Goal: Task Accomplishment & Management: Manage account settings

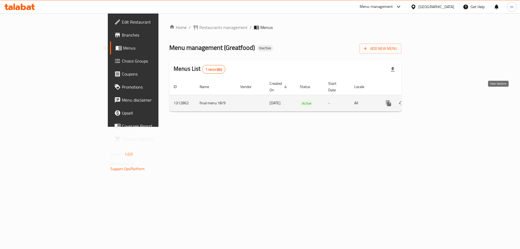
click at [431, 100] on icon "enhanced table" at bounding box center [428, 103] width 7 height 7
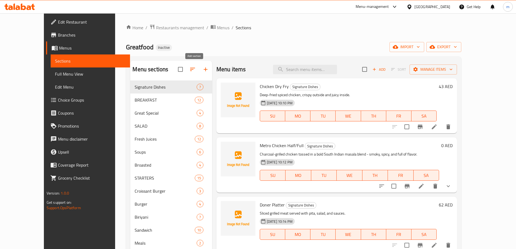
click at [199, 75] on button "button" at bounding box center [205, 69] width 13 height 13
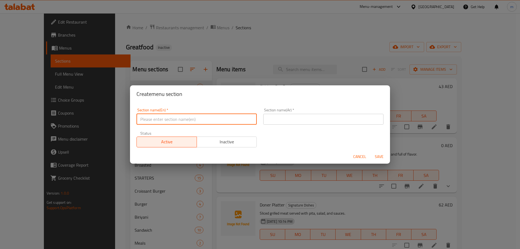
click at [215, 120] on input "text" at bounding box center [197, 119] width 120 height 11
click at [359, 156] on button "Cancel" at bounding box center [359, 157] width 17 height 10
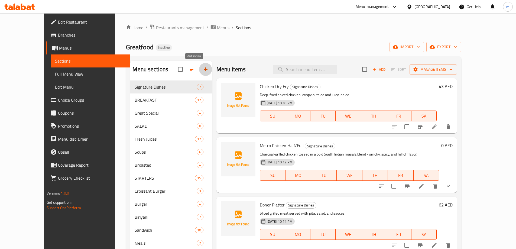
click at [202, 72] on icon "button" at bounding box center [205, 69] width 7 height 7
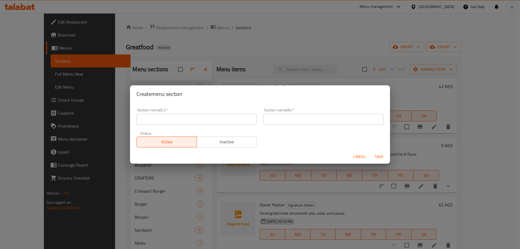
click at [203, 117] on input "text" at bounding box center [197, 119] width 120 height 11
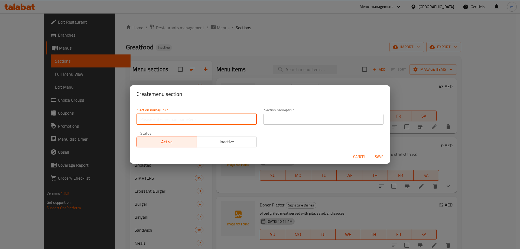
paste input "Shawarma"
type input "Shawarma"
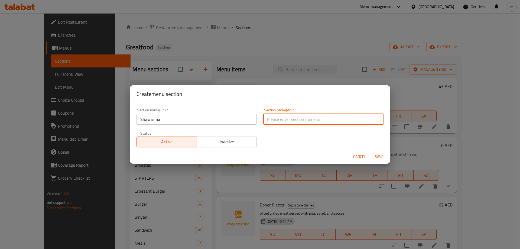
click at [274, 117] on input "text" at bounding box center [323, 119] width 120 height 11
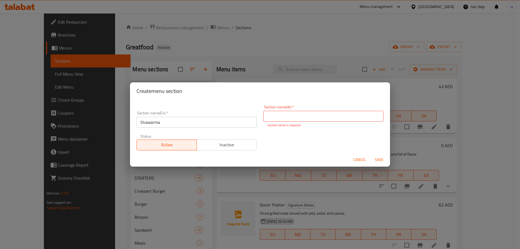
click at [337, 111] on input "text" at bounding box center [323, 116] width 120 height 11
click at [331, 116] on input "text" at bounding box center [323, 116] width 120 height 11
paste input "شاورما"
type input "شاورما"
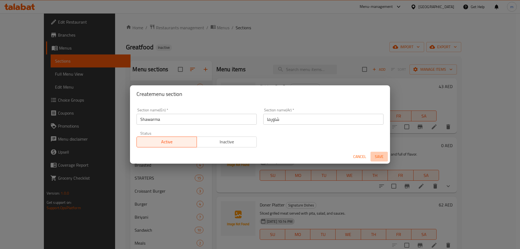
click at [376, 161] on button "Save" at bounding box center [379, 157] width 17 height 10
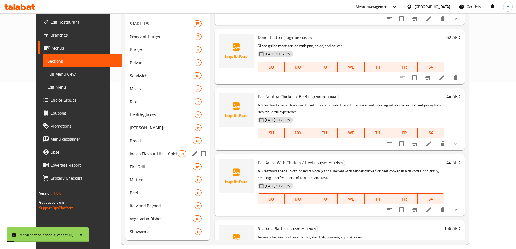
scroll to position [174, 0]
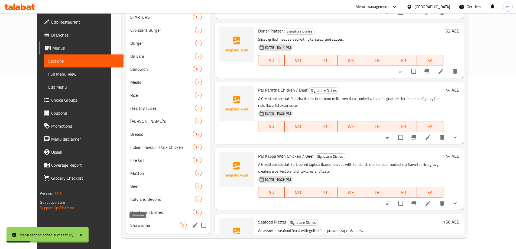
click at [157, 222] on span "Shawarma" at bounding box center [154, 225] width 49 height 7
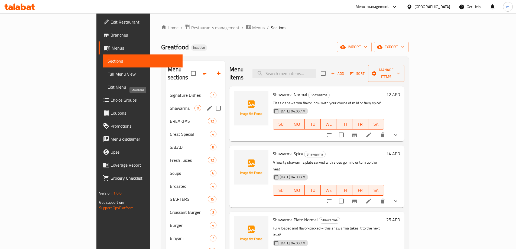
click at [170, 105] on span "Shawarma" at bounding box center [182, 108] width 25 height 7
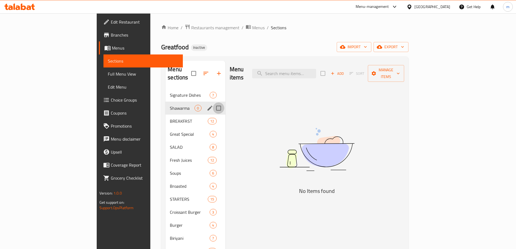
click at [213, 102] on input "Menu sections" at bounding box center [218, 107] width 11 height 11
checkbox input "true"
click at [199, 70] on icon "button" at bounding box center [202, 73] width 7 height 7
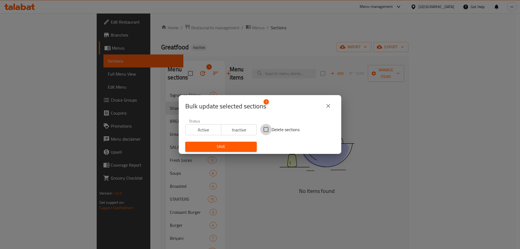
click at [265, 130] on input "Delete sections" at bounding box center [265, 129] width 11 height 11
checkbox input "true"
click at [237, 143] on button "Save" at bounding box center [221, 147] width 72 height 10
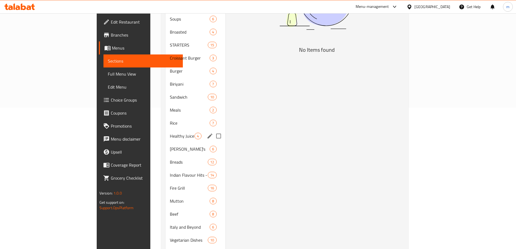
scroll to position [161, 0]
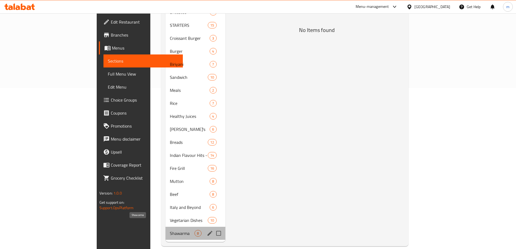
click at [170, 230] on span "Shawarma" at bounding box center [182, 233] width 25 height 7
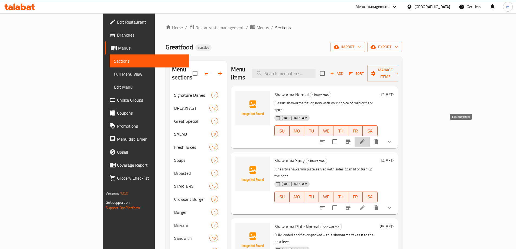
click at [366, 138] on icon at bounding box center [362, 141] width 7 height 7
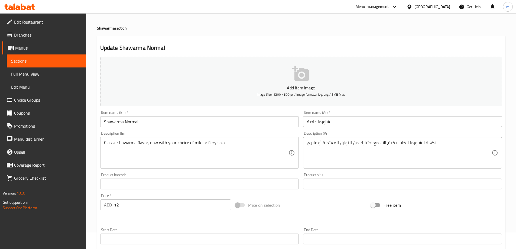
scroll to position [54, 0]
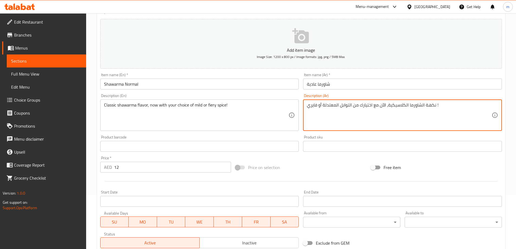
click at [401, 113] on textarea "نكهة الشاورما الكلاسيكية، الآن مع اختيارك من التوابل المعتدلة أو فايري !" at bounding box center [399, 115] width 185 height 26
click at [334, 114] on textarea "نكهة الشاورما الكلاسيكية، الآن مع اختيارك من التوابل المعتدلة أو فايري !" at bounding box center [399, 115] width 185 height 26
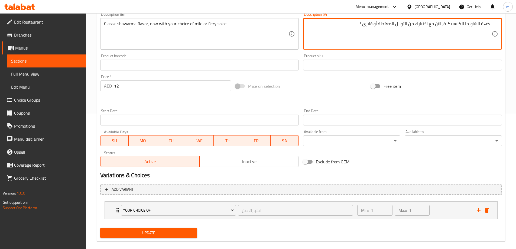
scroll to position [143, 0]
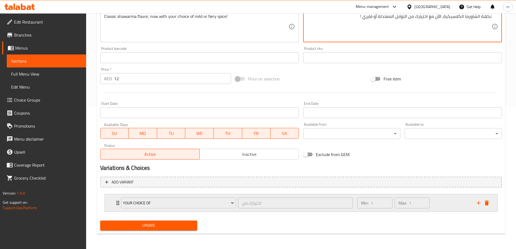
click at [116, 200] on icon "Expand" at bounding box center [118, 203] width 7 height 7
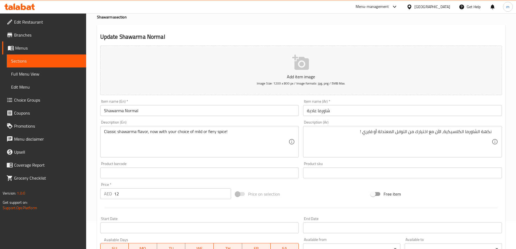
scroll to position [54, 0]
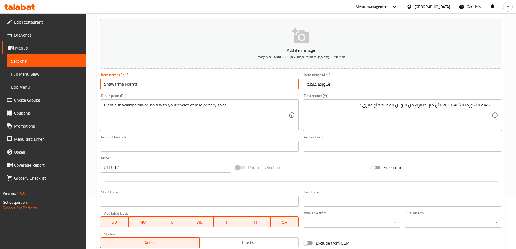
click at [134, 88] on input "Shawarma Normal" at bounding box center [199, 84] width 199 height 11
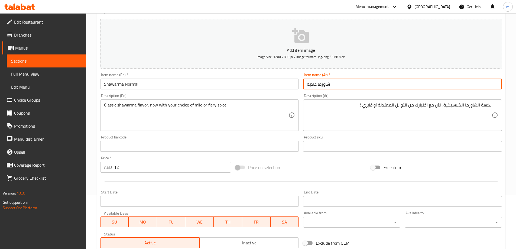
click at [341, 86] on input "شاورما عادية" at bounding box center [402, 84] width 199 height 11
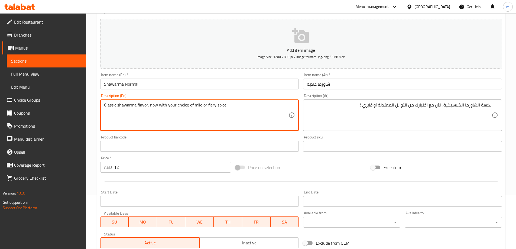
click at [182, 115] on textarea "Classic shawarma flavor, now with your choice of mild or fiery spice!" at bounding box center [196, 115] width 185 height 26
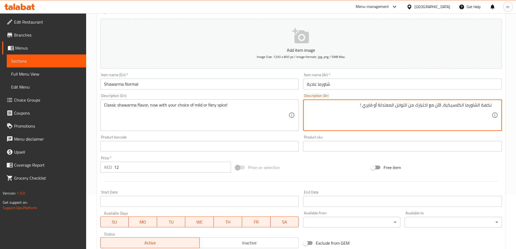
click at [367, 116] on textarea "نكهة الشاورما الكلاسيكية، الآن مع اختيارك من التوابل المعتدلة أو فايري !" at bounding box center [399, 115] width 185 height 26
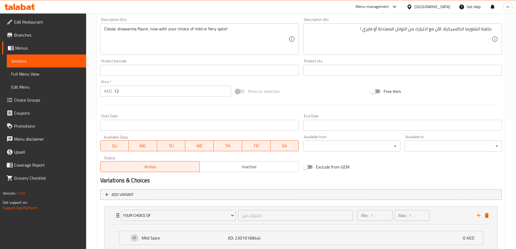
scroll to position [136, 0]
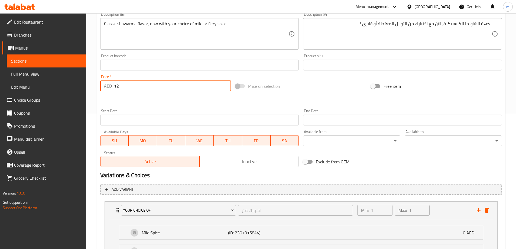
click at [120, 87] on input "12" at bounding box center [172, 85] width 117 height 11
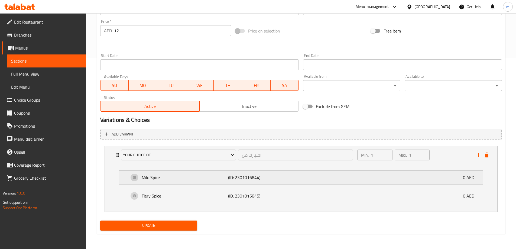
click at [182, 175] on p "Mild Spice" at bounding box center [185, 177] width 87 height 7
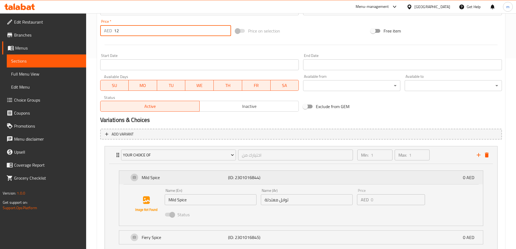
scroll to position [208, 0]
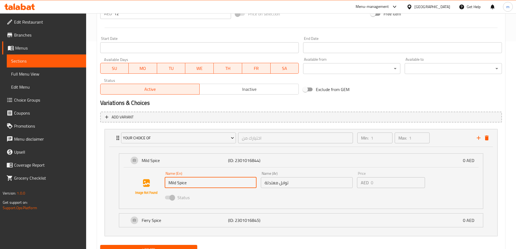
click at [180, 187] on input "Mild Spice" at bounding box center [211, 182] width 92 height 11
click at [270, 184] on input "توابل معتدلة" at bounding box center [307, 182] width 92 height 11
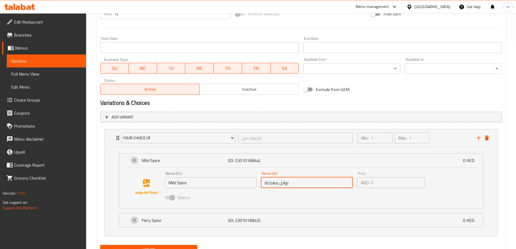
click at [270, 184] on input "توابل معتدلة" at bounding box center [307, 182] width 92 height 11
click at [198, 217] on p "Fiery Spice" at bounding box center [185, 220] width 87 height 7
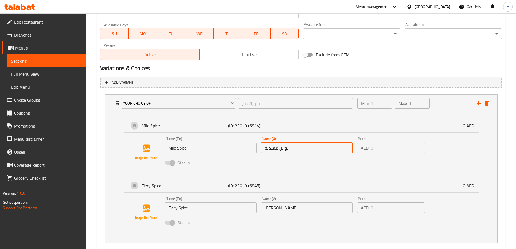
scroll to position [261, 0]
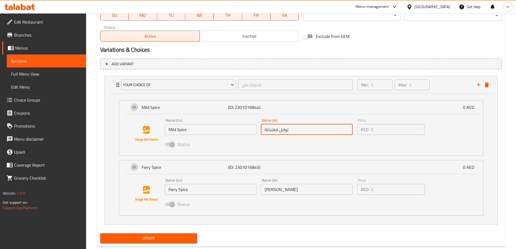
click at [195, 192] on input "Fiery Spice" at bounding box center [211, 189] width 92 height 11
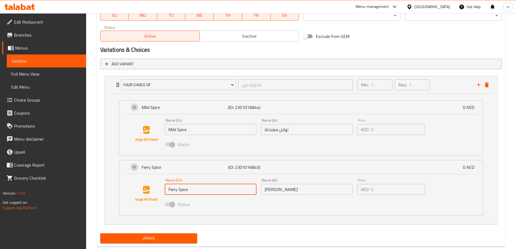
click at [195, 192] on input "Fiery Spice" at bounding box center [211, 189] width 92 height 11
click at [283, 191] on input "[PERSON_NAME]" at bounding box center [307, 189] width 92 height 11
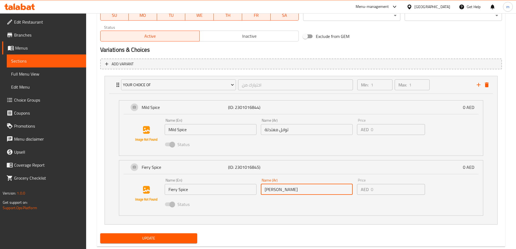
click at [283, 191] on input "[PERSON_NAME]" at bounding box center [307, 189] width 92 height 11
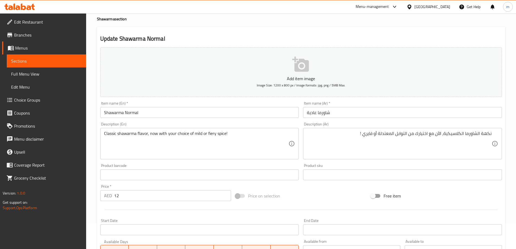
scroll to position [0, 0]
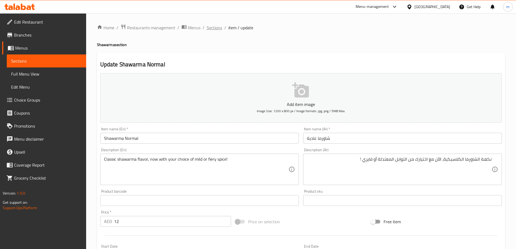
click at [215, 27] on span "Sections" at bounding box center [214, 27] width 15 height 7
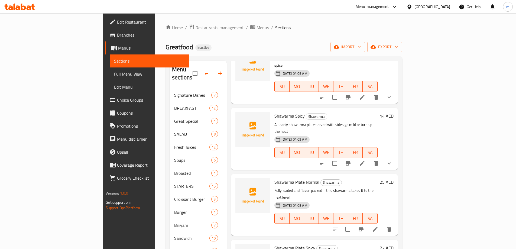
scroll to position [54, 0]
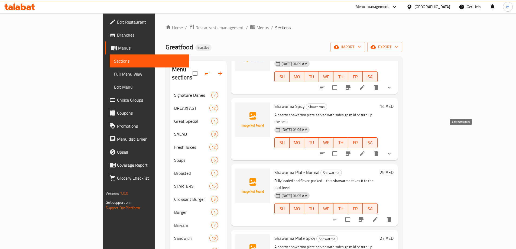
click at [366, 150] on icon at bounding box center [362, 153] width 7 height 7
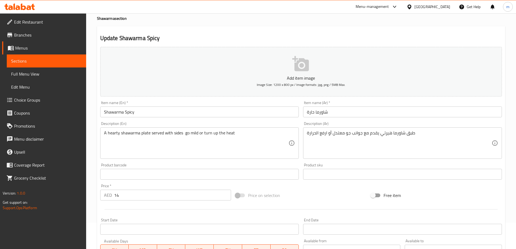
scroll to position [27, 0]
click at [144, 107] on input "Shawarma Spicy" at bounding box center [199, 111] width 199 height 11
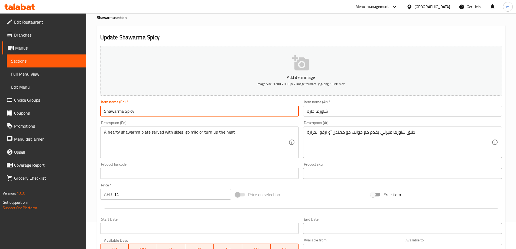
click at [144, 107] on input "Shawarma Spicy" at bounding box center [199, 111] width 199 height 11
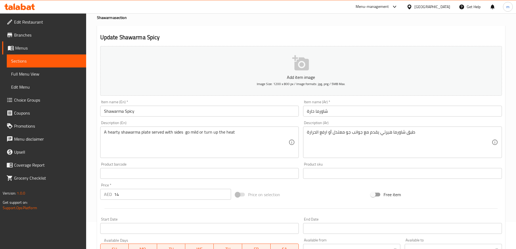
click at [338, 116] on input "شاورما حارة" at bounding box center [402, 111] width 199 height 11
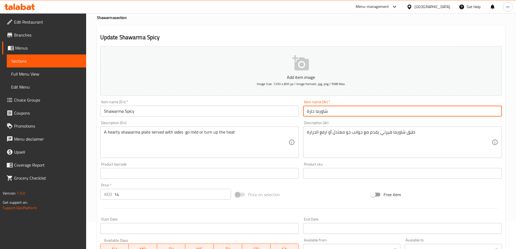
click at [338, 116] on input "شاورما حارة" at bounding box center [402, 111] width 199 height 11
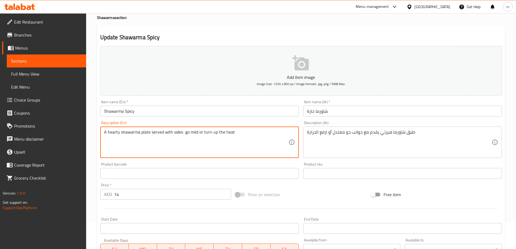
click at [237, 141] on textarea "A hearty shawarma plate served with sides go mild or turn up the heat" at bounding box center [196, 143] width 185 height 26
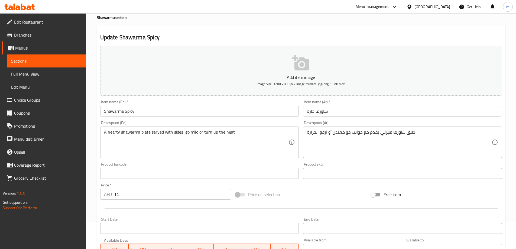
click at [397, 127] on div "طبق شاورما هيرتي يقدم مع جوانب جو معتدل أو ارفع الحرارة Description (Ar)" at bounding box center [402, 142] width 199 height 31
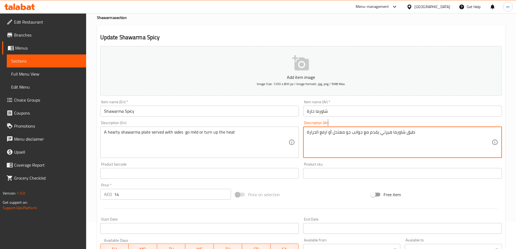
click at [397, 127] on div "طبق شاورما هيرتي يقدم مع جوانب جو معتدل أو ارفع الحرارة Description (Ar)" at bounding box center [402, 142] width 199 height 31
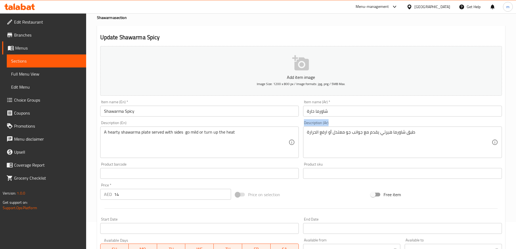
click at [397, 127] on div "طبق شاورما هيرتي يقدم مع جوانب جو معتدل أو ارفع الحرارة Description (Ar)" at bounding box center [402, 142] width 199 height 31
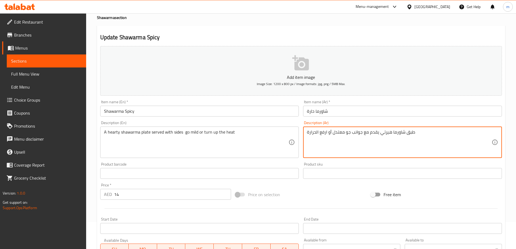
click at [396, 132] on textarea "طبق شاورما هيرتي يقدم مع جوانب جو معتدل أو ارفع الحرارة" at bounding box center [399, 143] width 185 height 26
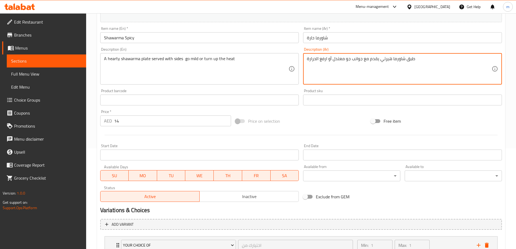
scroll to position [143, 0]
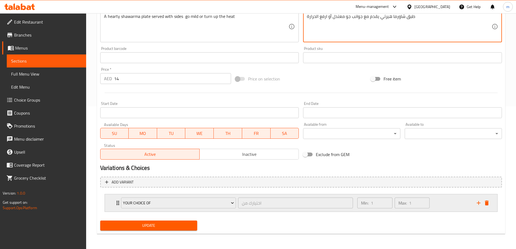
click at [113, 202] on div "Your Choice Of اختيارك من ​ Min: 1 ​ Max: 1 ​" at bounding box center [301, 202] width 393 height 17
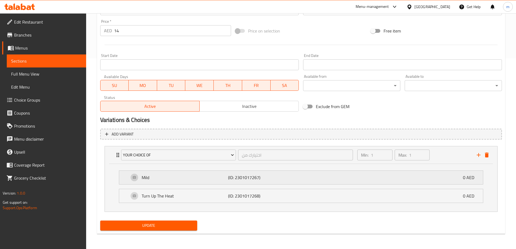
click at [167, 180] on p "Mild" at bounding box center [185, 177] width 87 height 7
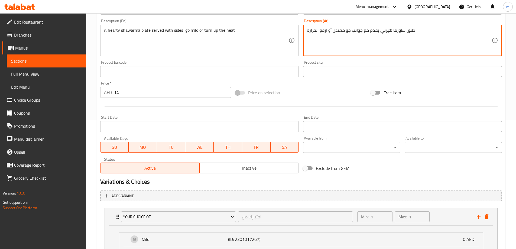
scroll to position [127, 0]
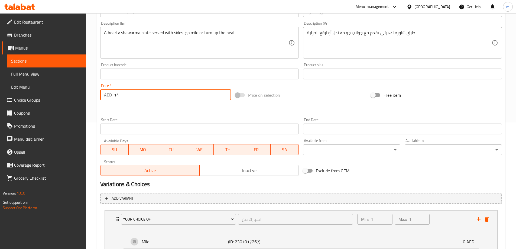
click at [124, 97] on input "14" at bounding box center [172, 94] width 117 height 11
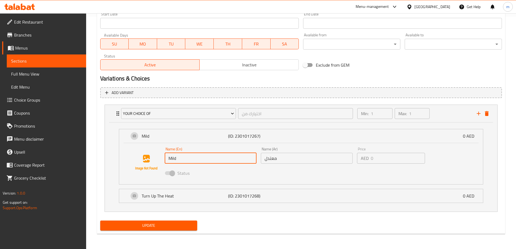
click at [187, 157] on input "Mild" at bounding box center [211, 158] width 92 height 11
click at [273, 157] on input "معتدل" at bounding box center [307, 158] width 92 height 11
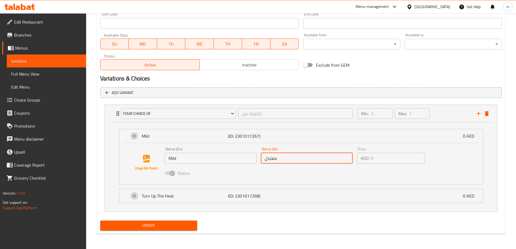
click at [273, 157] on input "معتدل" at bounding box center [307, 158] width 92 height 11
click at [164, 195] on p "Turn Up The Heat" at bounding box center [185, 196] width 87 height 7
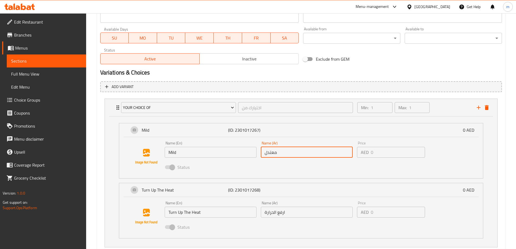
scroll to position [243, 0]
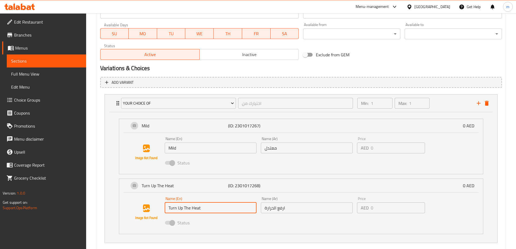
click at [191, 206] on input "Turn Up The Heat" at bounding box center [211, 207] width 92 height 11
click at [282, 206] on input "ارفع الحرارة" at bounding box center [307, 207] width 92 height 11
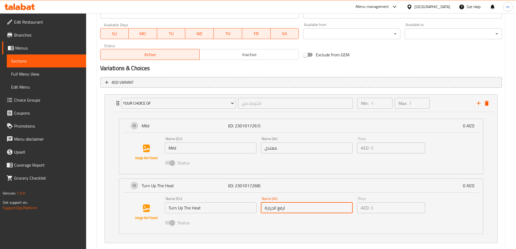
click at [282, 206] on input "ارفع الحرارة" at bounding box center [307, 207] width 92 height 11
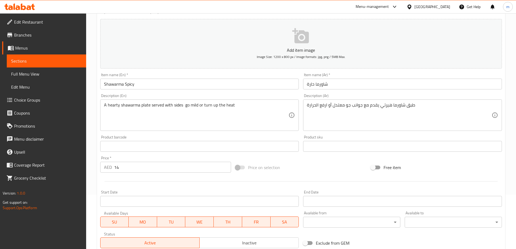
scroll to position [0, 0]
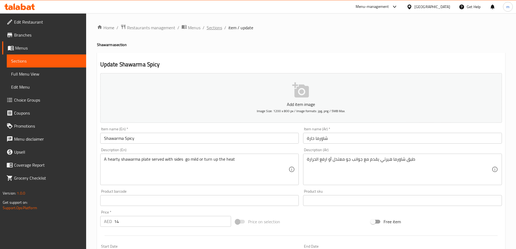
click at [218, 30] on span "Sections" at bounding box center [214, 27] width 15 height 7
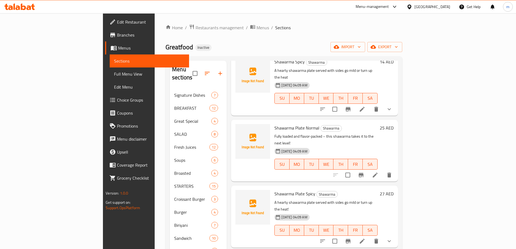
scroll to position [108, 0]
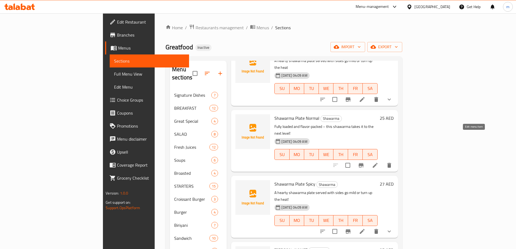
click at [378, 163] on icon at bounding box center [375, 165] width 5 height 5
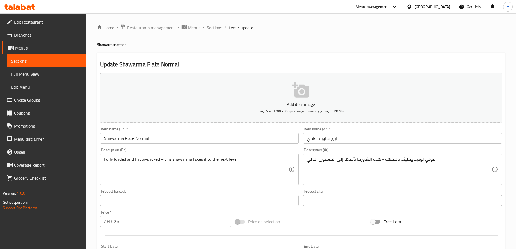
click at [214, 139] on input "Shawarma Plate Normal" at bounding box center [199, 138] width 199 height 11
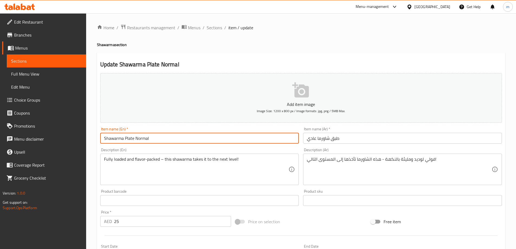
click at [214, 139] on input "Shawarma Plate Normal" at bounding box center [199, 138] width 199 height 11
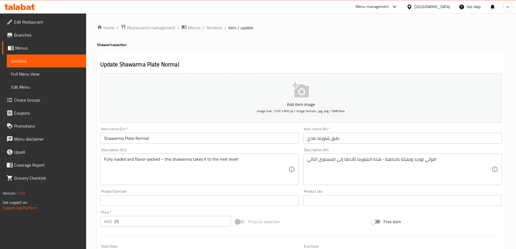
click at [387, 134] on input "طبق شاورما عادي" at bounding box center [402, 138] width 199 height 11
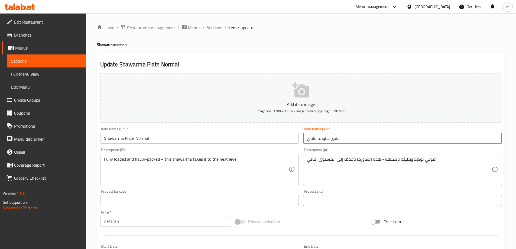
click at [387, 134] on input "طبق شاورما عادي" at bounding box center [402, 138] width 199 height 11
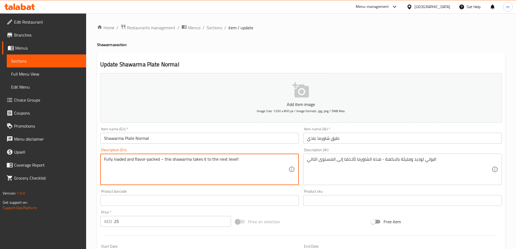
click at [166, 176] on textarea "Fully loaded and flavor-packed – this shawarma takes it to the next level!" at bounding box center [196, 170] width 185 height 26
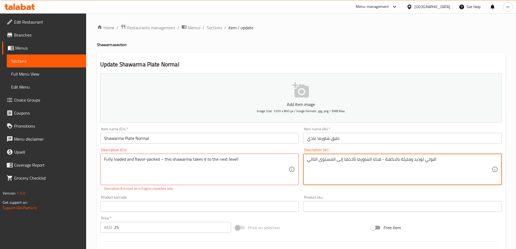
click at [347, 157] on textarea "فولي لوديد ومليئة بالنكهة - هذه الشاورما تأخذها إلى المستوى التالي!" at bounding box center [399, 170] width 185 height 26
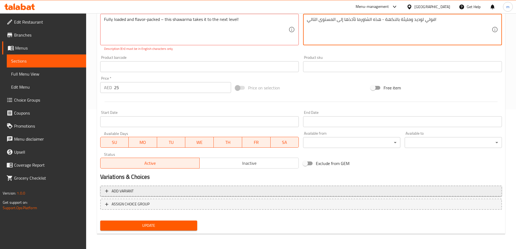
click at [137, 192] on span "Add variant" at bounding box center [301, 191] width 392 height 7
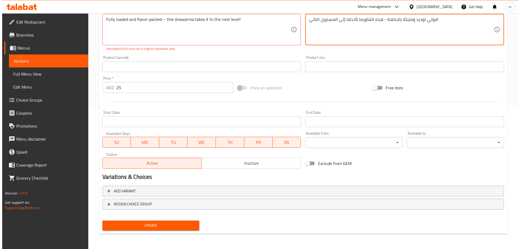
scroll to position [136, 0]
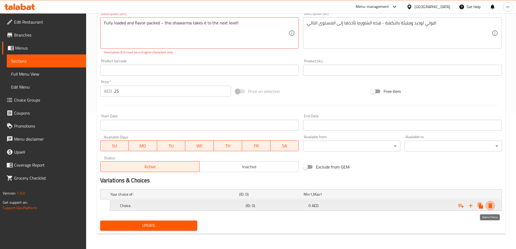
click at [493, 205] on button "Expand" at bounding box center [491, 206] width 10 height 10
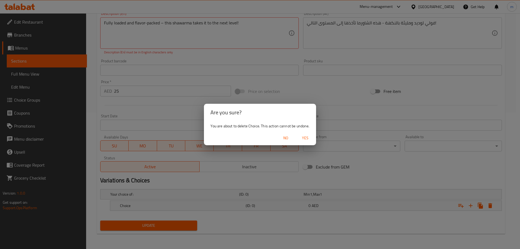
click at [307, 142] on button "Yes" at bounding box center [305, 138] width 17 height 10
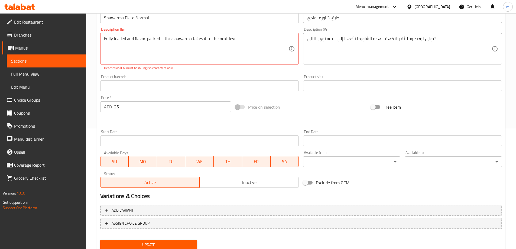
scroll to position [140, 0]
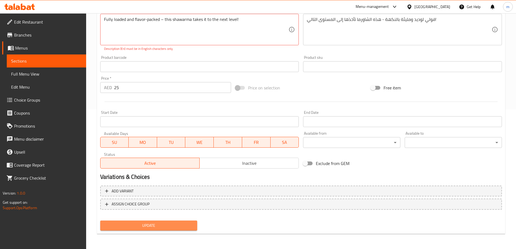
click at [163, 223] on span "Update" at bounding box center [149, 225] width 89 height 7
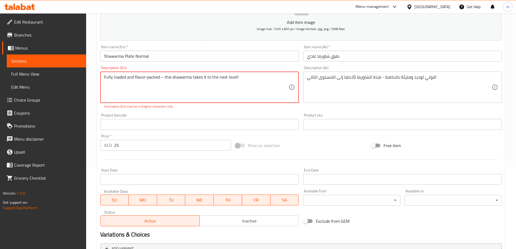
scroll to position [0, 0]
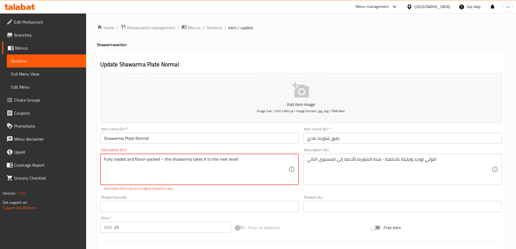
click at [180, 172] on textarea "Fully loaded and flavor-packed – this shawarma takes it to the next level!" at bounding box center [196, 170] width 185 height 26
click at [163, 159] on textarea "Fully loaded and flavor-packed – this shawarma takes it to the next level!" at bounding box center [196, 170] width 185 height 26
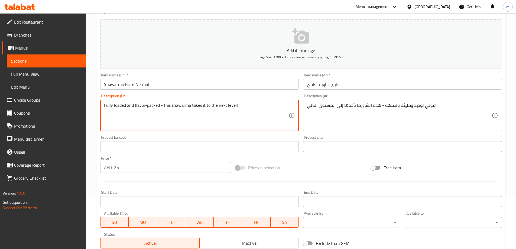
scroll to position [54, 0]
type textarea "Fully loaded and flavor-packed - this shawarma takes it to the next level!"
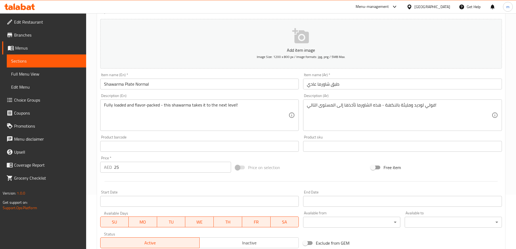
click at [197, 107] on textarea "Fully loaded and flavor-packed - this shawarma takes it to the next level!" at bounding box center [196, 115] width 185 height 26
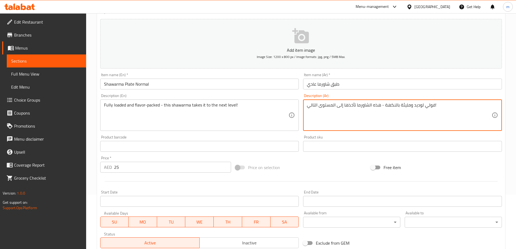
click at [427, 105] on textarea "فولي لوديد ومليئة بالنكهة - هذه الشاورما تأخذها إلى المستوى التالي!" at bounding box center [399, 115] width 185 height 26
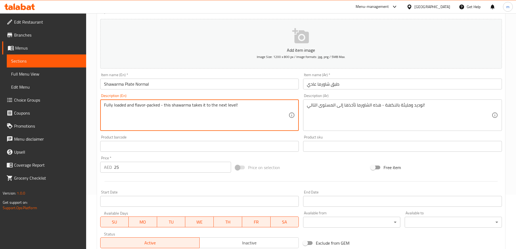
click at [106, 108] on textarea "Fully loaded and flavor-packed - this shawarma takes it to the next level!" at bounding box center [196, 115] width 185 height 26
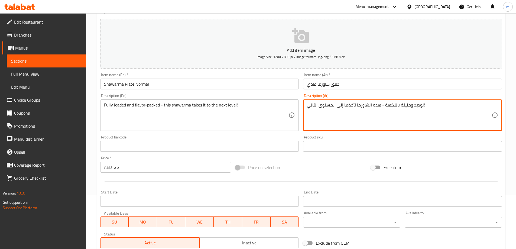
drag, startPoint x: 422, startPoint y: 105, endPoint x: 383, endPoint y: 105, distance: 38.8
paste textarea "حملة بالكامل ومليئة بالنكهة"
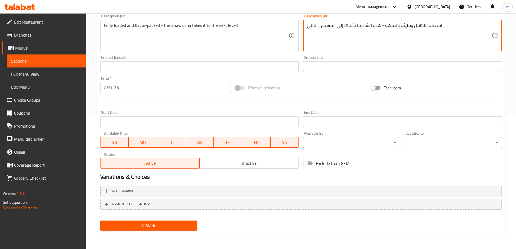
type textarea "محملة بالكامل ومليئة بالنكهة - هذه الشاورما تأخذها إلى المستوى التالي!"
click at [160, 228] on span "Update" at bounding box center [149, 225] width 89 height 7
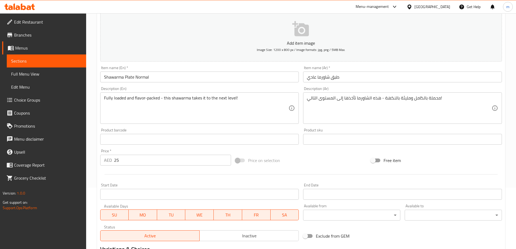
scroll to position [0, 0]
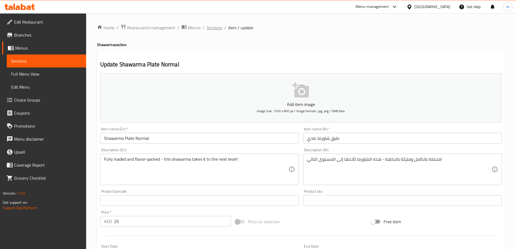
click at [212, 30] on span "Sections" at bounding box center [214, 27] width 15 height 7
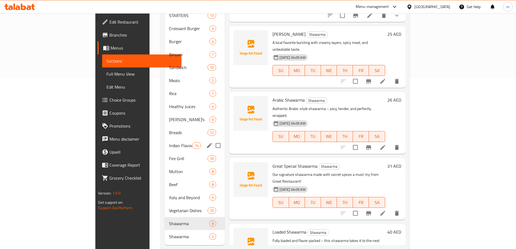
scroll to position [174, 0]
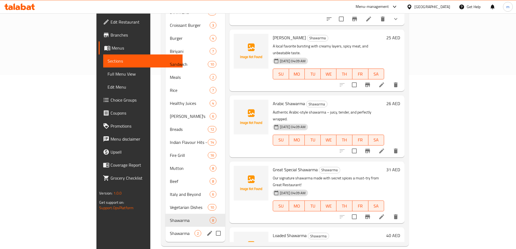
click at [170, 230] on span "Shawarma" at bounding box center [182, 233] width 25 height 7
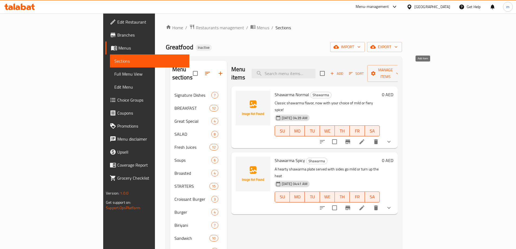
click at [344, 70] on span "Add" at bounding box center [337, 73] width 15 height 6
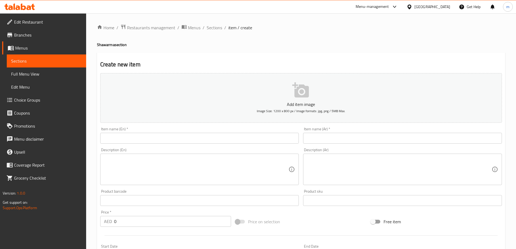
click at [163, 135] on input "text" at bounding box center [199, 138] width 199 height 11
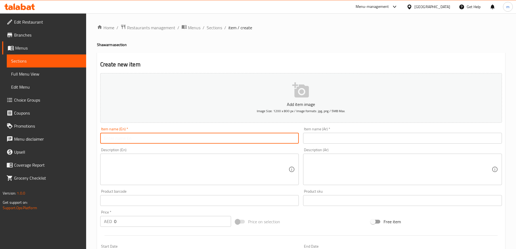
paste input "Shawarma Plate Normal"
type input "Shawarma Plate Normal"
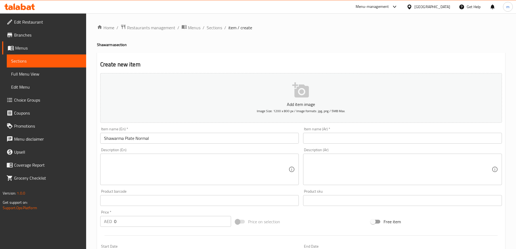
click at [132, 129] on div "Item name (En)   * Shawarma Plate Normal Item name (En) *" at bounding box center [199, 135] width 199 height 17
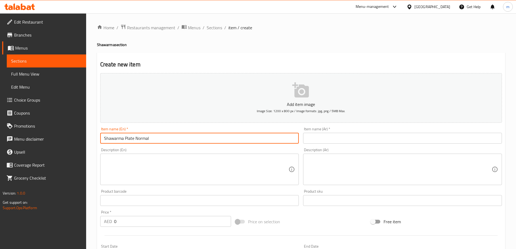
click at [136, 138] on input "Shawarma Plate Normal" at bounding box center [199, 138] width 199 height 11
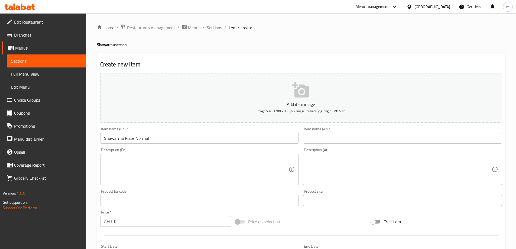
click at [320, 139] on input "text" at bounding box center [402, 138] width 199 height 11
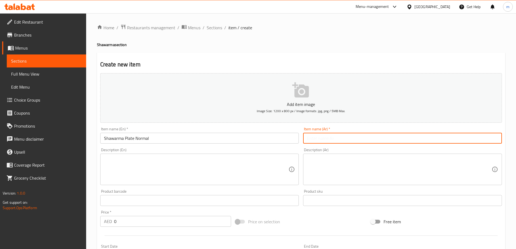
paste input "طبق شاورما عادي"
type input "طبق شاورما عادي"
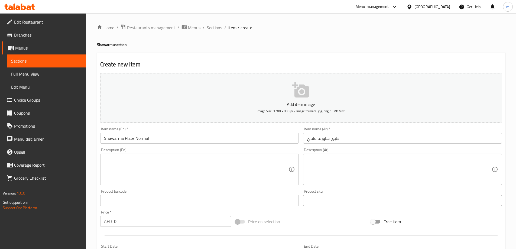
click at [167, 146] on div "Description (En) Description (En)" at bounding box center [199, 166] width 203 height 41
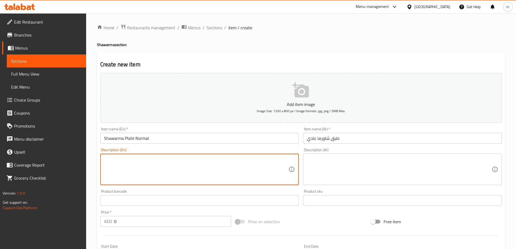
click at [157, 160] on textarea at bounding box center [196, 170] width 185 height 26
paste textarea "Fully loaded and flavor-packed - this shawarma takes it to the next level!"
type textarea "Fully loaded and flavor-packed - this shawarma takes it to the next level!"
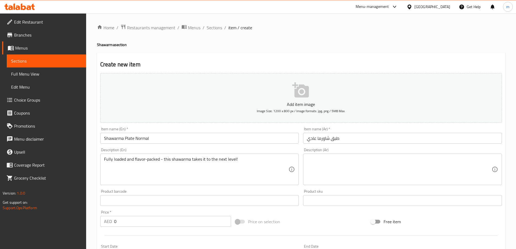
click at [325, 178] on textarea at bounding box center [399, 170] width 185 height 26
paste textarea "محملة بالكامل ومليئة بالنكهة - هذه الشاورما تأخذها إلى المستوى التالي!"
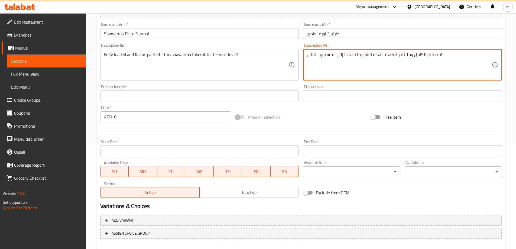
scroll to position [134, 0]
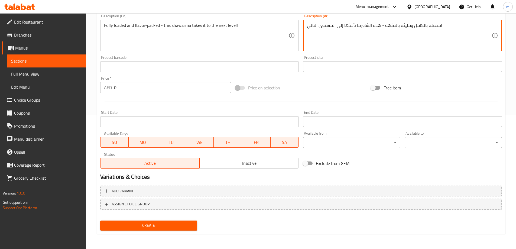
type textarea "محملة بالكامل ومليئة بالنكهة - هذه الشاورما تأخذها إلى المستوى التالي!"
click at [127, 88] on input "0" at bounding box center [172, 87] width 117 height 11
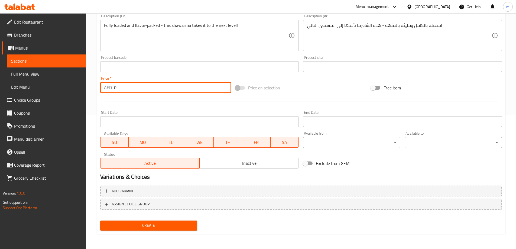
click at [127, 88] on input "0" at bounding box center [172, 87] width 117 height 11
click at [127, 88] on input "2" at bounding box center [172, 87] width 117 height 11
type input "25"
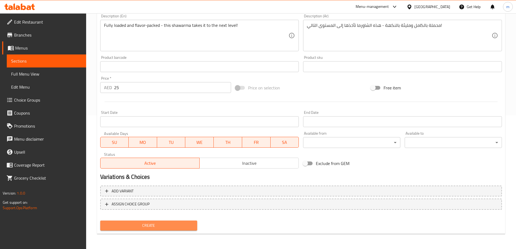
click at [135, 228] on span "Create" at bounding box center [149, 225] width 89 height 7
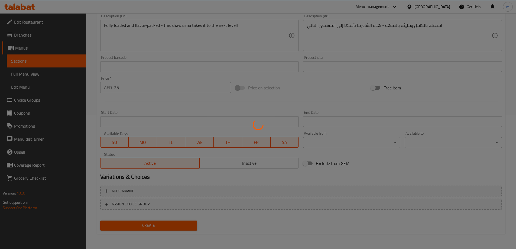
type input "0"
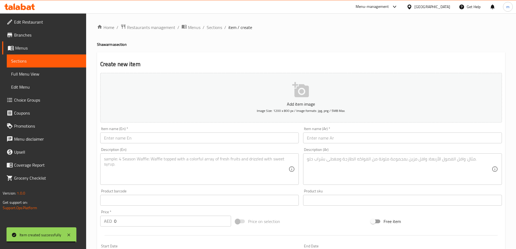
scroll to position [0, 0]
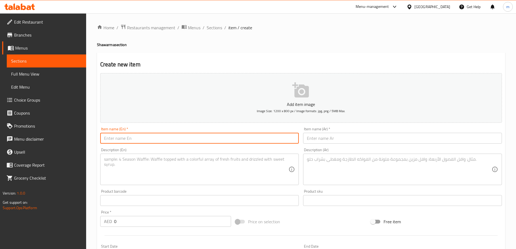
click at [136, 141] on input "text" at bounding box center [199, 138] width 199 height 11
paste input "Shawarma Plate Spicy"
type input "Shawarma Plate Spicy"
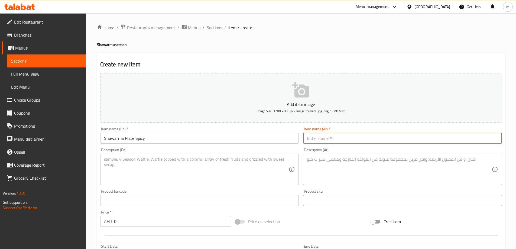
click at [315, 141] on input "text" at bounding box center [402, 138] width 199 height 11
paste input "طبق شاورما حار"
type input "طبق شاورما حار"
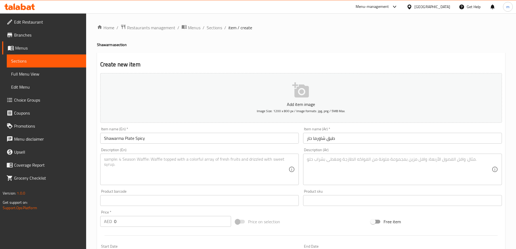
click at [148, 167] on textarea at bounding box center [196, 170] width 185 height 26
paste textarea "A hearty shawarma plate served with sides go mild or turn up the heat!"
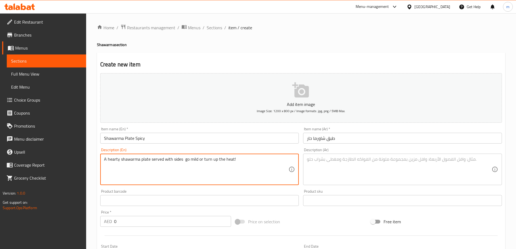
type textarea "A hearty shawarma plate served with sides go mild or turn up the heat!"
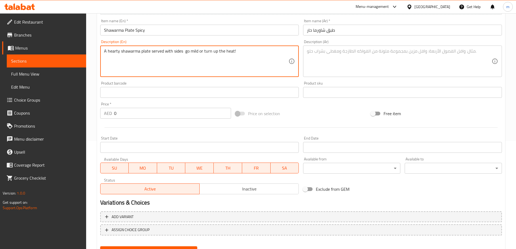
scroll to position [108, 0]
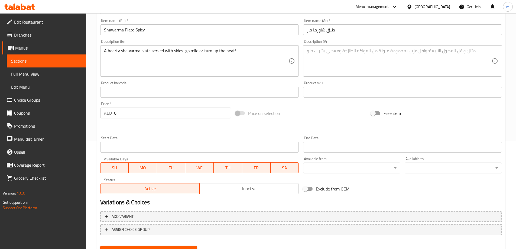
click at [333, 60] on textarea at bounding box center [399, 61] width 185 height 26
paste textarea "طبق شاورما شهي يقدم مع أطباق جانبية، يمكنك طهيه بشكل معتدل أو زيادة درجة الحرارة"
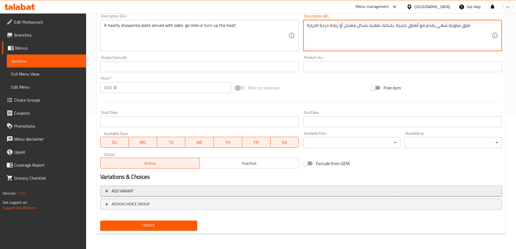
type textarea "طبق شاورما شهي يقدم مع أطباق جانبية، يمكنك طهيه بشكل معتدل أو زيادة درجة الحرارة"
click at [178, 188] on span "Add variant" at bounding box center [301, 191] width 392 height 7
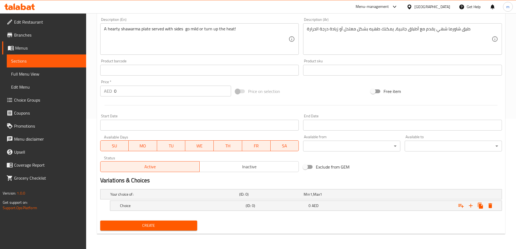
scroll to position [130, 0]
click at [228, 202] on div "Choice" at bounding box center [182, 206] width 126 height 8
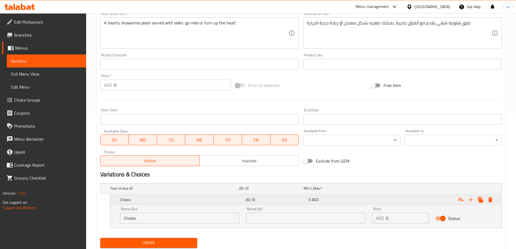
scroll to position [143, 0]
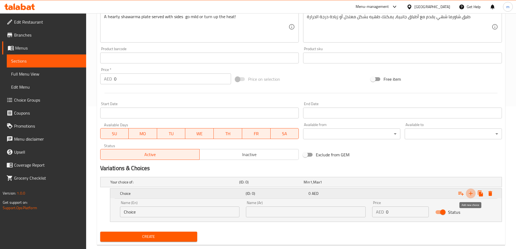
click at [472, 193] on icon "Expand" at bounding box center [471, 193] width 7 height 7
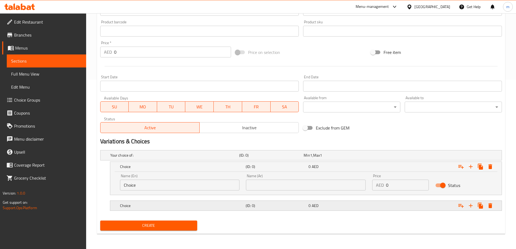
click at [206, 202] on div "Choice" at bounding box center [182, 206] width 126 height 8
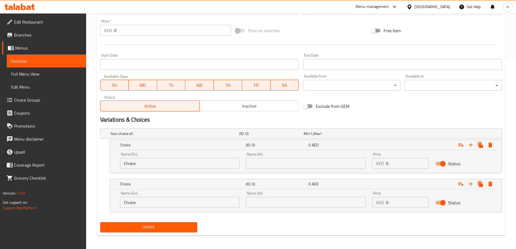
scroll to position [193, 0]
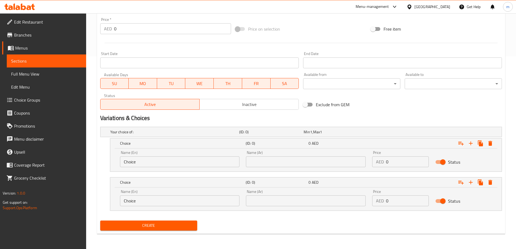
click at [147, 162] on input "Choice" at bounding box center [180, 161] width 120 height 11
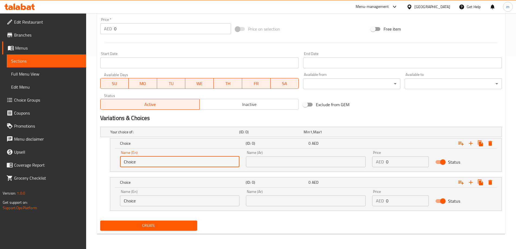
click at [147, 162] on input "Choice" at bounding box center [180, 161] width 120 height 11
paste input "Mild"
type input "Mild"
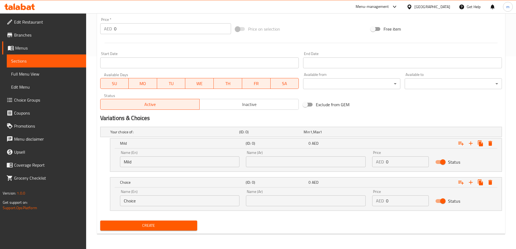
click at [269, 159] on input "text" at bounding box center [306, 161] width 120 height 11
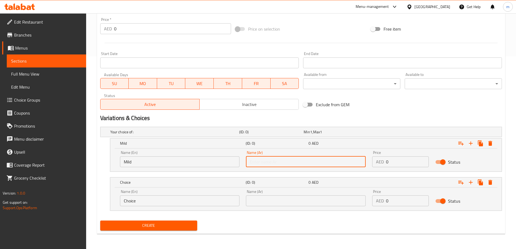
paste input "معتدل"
type input "معتدل"
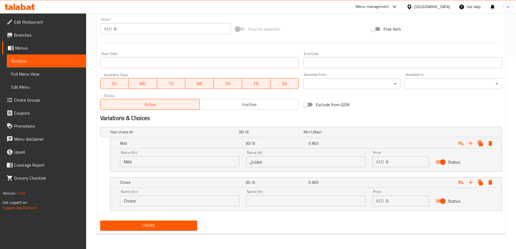
click at [143, 203] on input "Choice" at bounding box center [180, 200] width 120 height 11
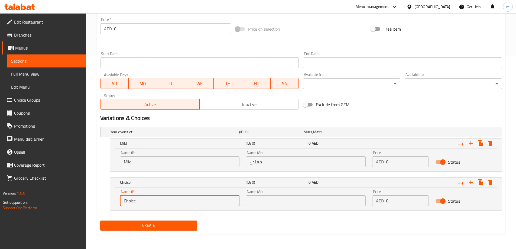
click at [143, 203] on input "Choice" at bounding box center [180, 200] width 120 height 11
paste input "Turn Up The Heat"
type input "Turn Up The Heat"
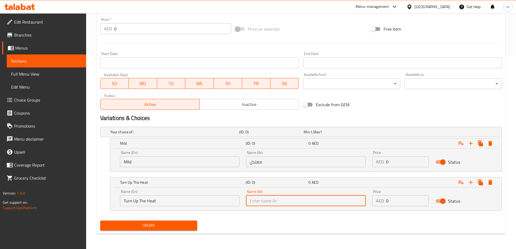
click at [296, 200] on input "text" at bounding box center [306, 200] width 120 height 11
paste input "زيادة درجة الحرارة"
type input "زيادة درجة الحرارة"
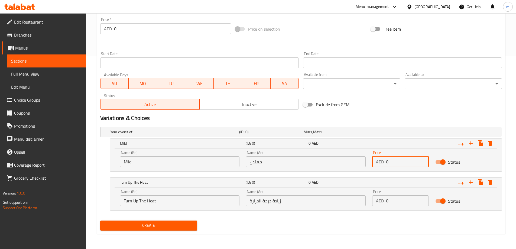
click at [390, 158] on input "0" at bounding box center [407, 161] width 43 height 11
paste input "27"
type input "27"
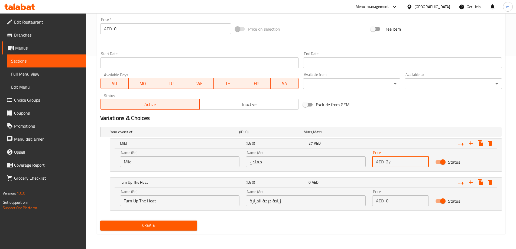
click at [396, 196] on input "0" at bounding box center [407, 200] width 43 height 11
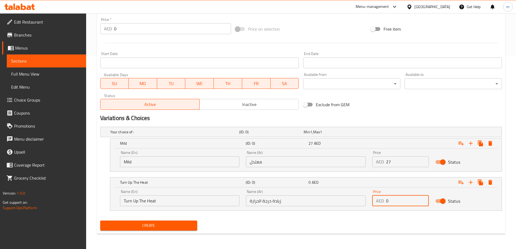
click at [396, 196] on input "0" at bounding box center [407, 200] width 43 height 11
paste input "27"
click at [396, 196] on input "0" at bounding box center [407, 200] width 43 height 11
type input "27"
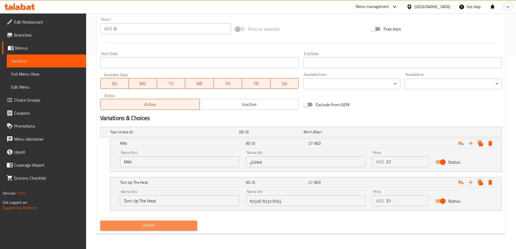
click at [162, 221] on button "Create" at bounding box center [148, 226] width 97 height 10
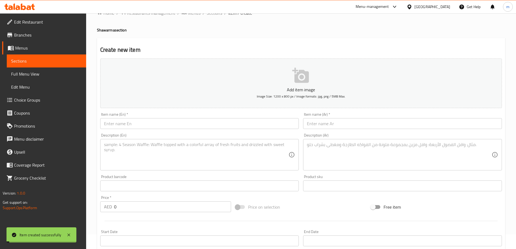
scroll to position [0, 0]
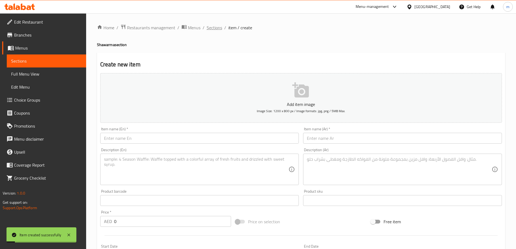
click at [214, 31] on span "Sections" at bounding box center [214, 27] width 15 height 7
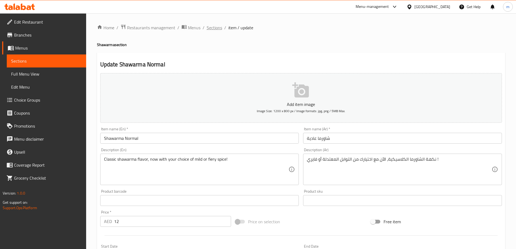
click at [217, 28] on span "Sections" at bounding box center [214, 27] width 15 height 7
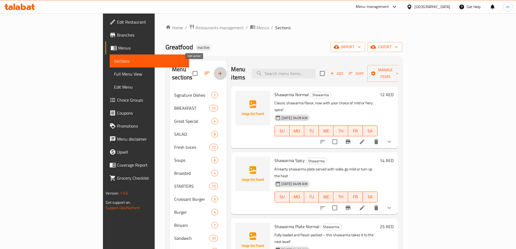
click at [214, 70] on button "button" at bounding box center [220, 73] width 13 height 13
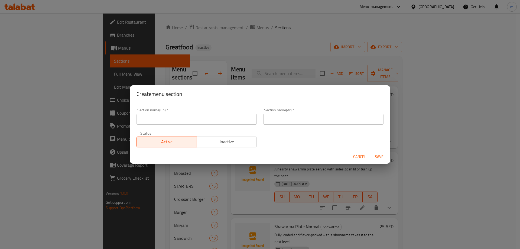
click at [362, 156] on span "Cancel" at bounding box center [359, 156] width 13 height 7
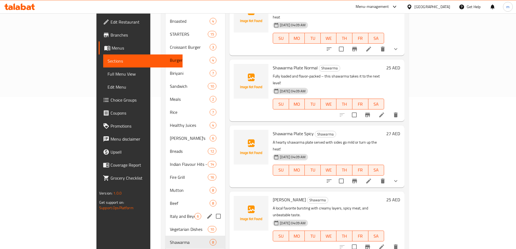
scroll to position [161, 0]
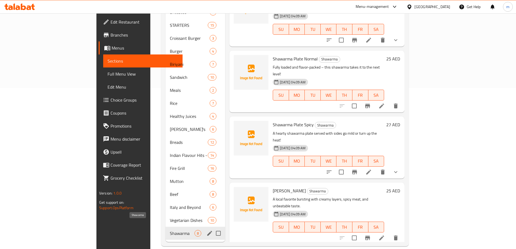
click at [170, 230] on span "Shawarma" at bounding box center [182, 233] width 25 height 7
click at [207, 231] on icon "edit" at bounding box center [209, 233] width 5 height 5
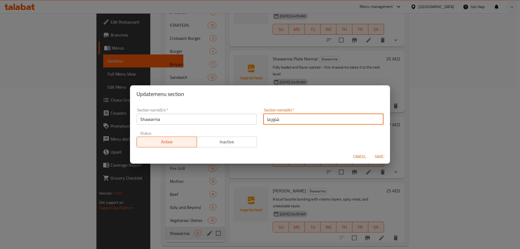
click at [271, 117] on input "شاورما" at bounding box center [323, 119] width 120 height 11
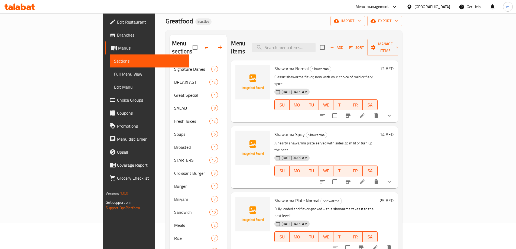
scroll to position [0, 0]
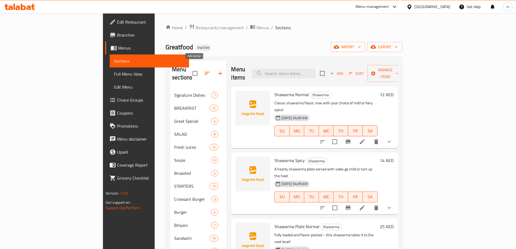
click at [217, 70] on icon "button" at bounding box center [220, 73] width 7 height 7
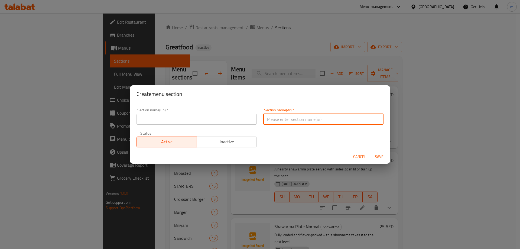
click at [288, 116] on input "text" at bounding box center [323, 119] width 120 height 11
paste input "شاورما"
type input "شاورما"
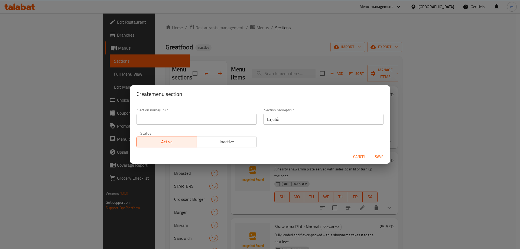
click at [221, 121] on input "text" at bounding box center [197, 119] width 120 height 11
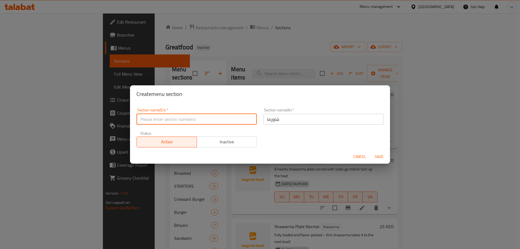
paste input "Shawarma"
type input "Shawarma"
click at [377, 158] on span "Save" at bounding box center [379, 156] width 13 height 7
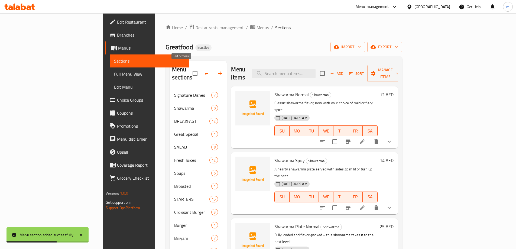
click at [204, 70] on icon "button" at bounding box center [207, 73] width 7 height 7
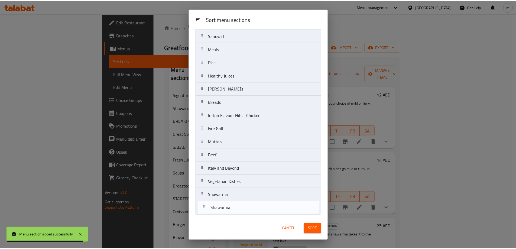
scroll to position [161, 0]
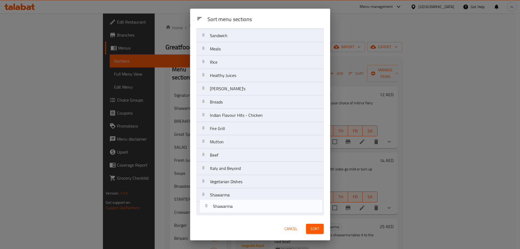
drag, startPoint x: 238, startPoint y: 62, endPoint x: 241, endPoint y: 212, distance: 149.6
click at [241, 212] on nav "Signature Dishes Shawarma BREAKFAST Great Special SALAD Fresh Juices Soups Broa…" at bounding box center [260, 49] width 127 height 333
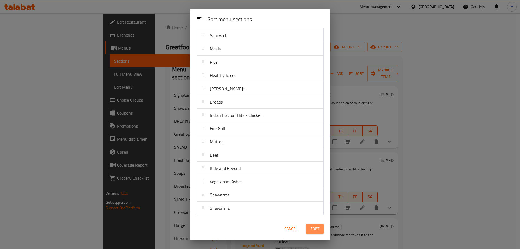
click at [309, 229] on button "Sort" at bounding box center [315, 229] width 18 height 10
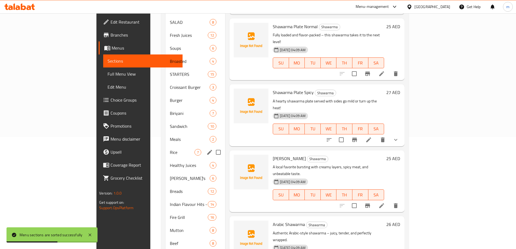
scroll to position [174, 0]
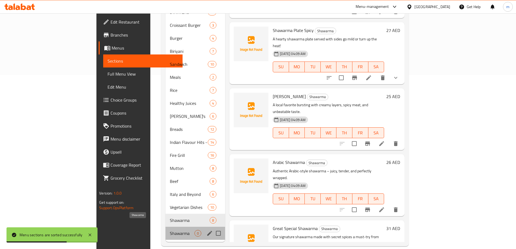
click at [170, 230] on span "Shawarma" at bounding box center [182, 233] width 25 height 7
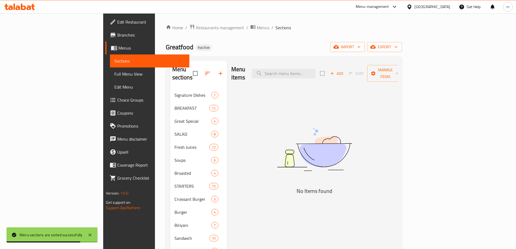
click at [404, 74] on div "Add Sort Manage items" at bounding box center [362, 73] width 84 height 17
click at [344, 70] on span "Add" at bounding box center [337, 73] width 15 height 6
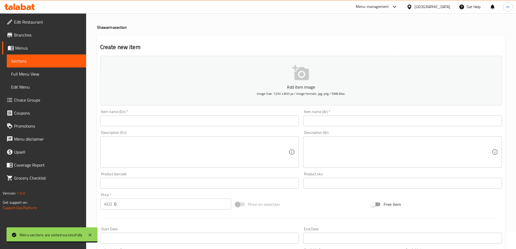
scroll to position [27, 0]
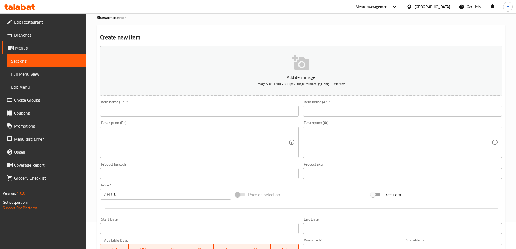
click at [217, 116] on input "text" at bounding box center [199, 111] width 199 height 11
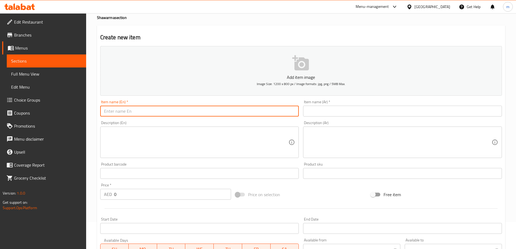
paste input "Shawarma Normal"
type input "Shawarma Normal"
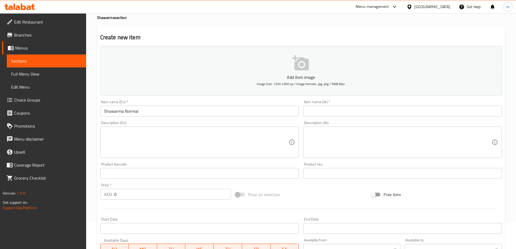
click at [362, 112] on input "text" at bounding box center [402, 111] width 199 height 11
paste input "شاورما عادية"
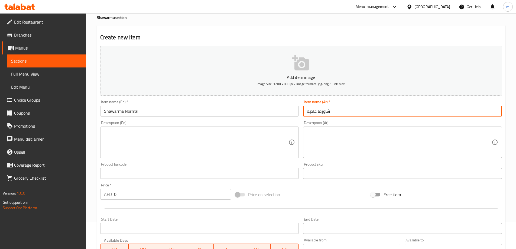
type input "شاورما عادية"
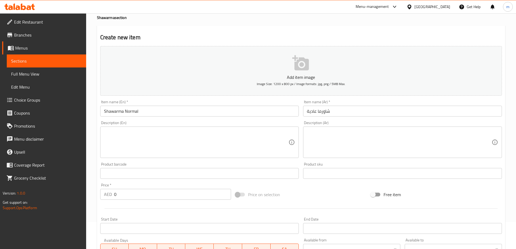
click at [199, 140] on textarea at bounding box center [196, 143] width 185 height 26
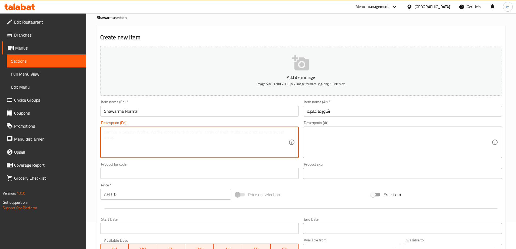
paste textarea "Classic shawarma flavor, now with your choice of mild or fiery spice!"
type textarea "Classic shawarma flavor, now with your choice of mild or fiery spice!"
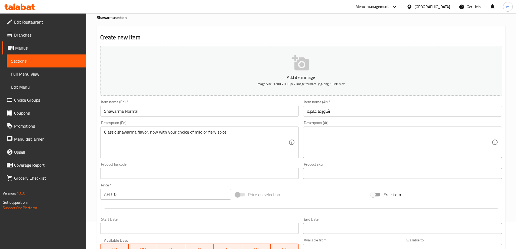
click at [405, 131] on textarea at bounding box center [399, 143] width 185 height 26
paste textarea "نكهة الشاورما الكلاسيكية، الآن مع اختيارك من التوابل المعتدلة أو فايري !"
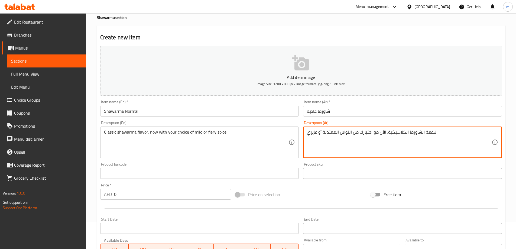
type textarea "نكهة الشاورما الكلاسيكية، الآن مع اختيارك من التوابل المعتدلة أو فايري !"
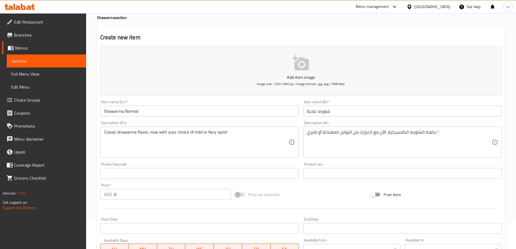
click at [131, 191] on input "0" at bounding box center [172, 194] width 117 height 11
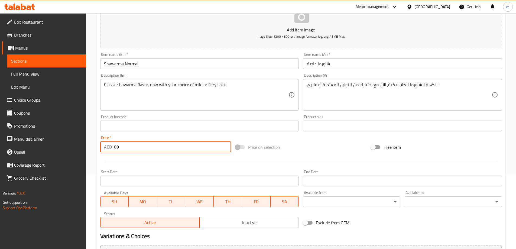
scroll to position [134, 0]
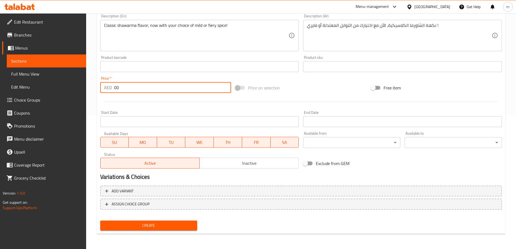
click at [130, 87] on input "00" at bounding box center [172, 87] width 117 height 11
type input "0"
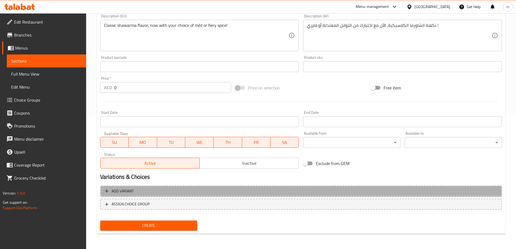
click at [143, 192] on span "Add variant" at bounding box center [301, 191] width 392 height 7
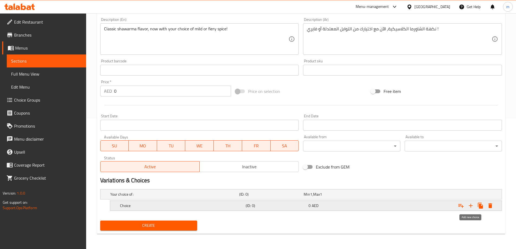
click at [472, 205] on icon "Expand" at bounding box center [471, 205] width 7 height 7
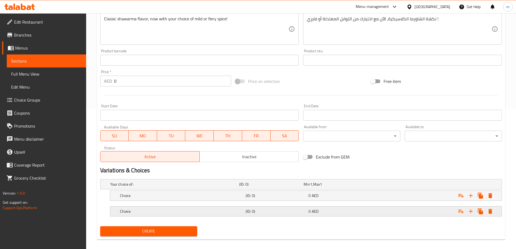
scroll to position [146, 0]
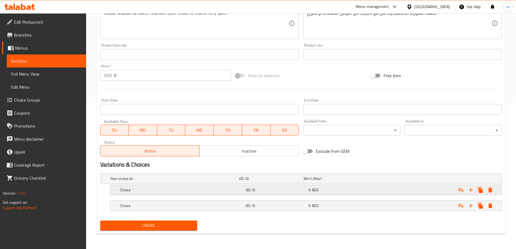
click at [301, 191] on h5 "(ID: 0)" at bounding box center [276, 189] width 61 height 5
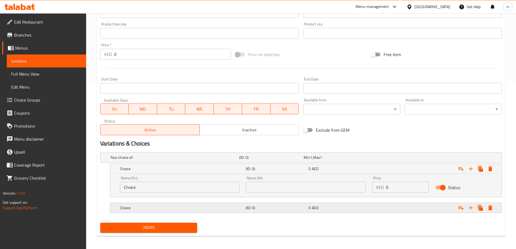
click at [238, 209] on h5 "Choice" at bounding box center [182, 207] width 124 height 5
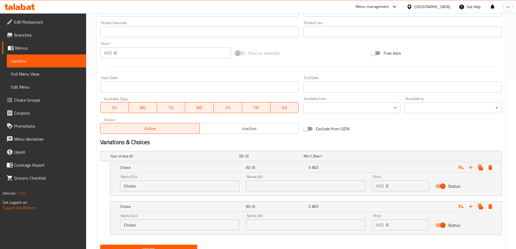
scroll to position [171, 0]
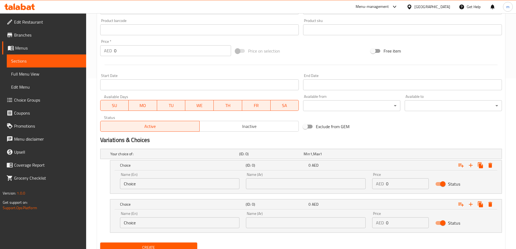
click at [394, 187] on input "0" at bounding box center [407, 183] width 43 height 11
paste input "12"
type input "12"
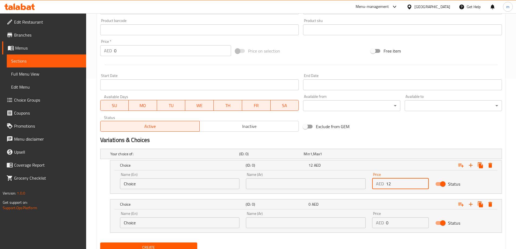
click at [402, 221] on input "0" at bounding box center [407, 222] width 43 height 11
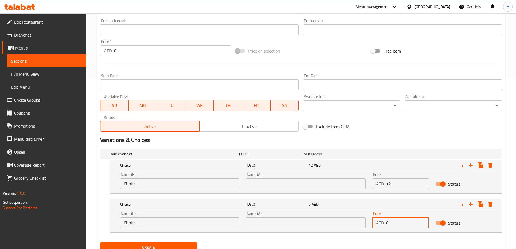
click at [402, 221] on input "0" at bounding box center [407, 222] width 43 height 11
paste input "12"
click at [402, 221] on input "0" at bounding box center [407, 222] width 43 height 11
type input "12"
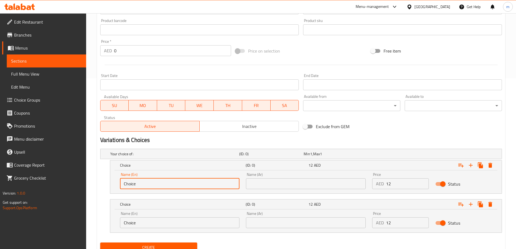
click at [183, 182] on input "Choice" at bounding box center [180, 183] width 120 height 11
paste input "Mild Sp"
type input "Mild Spice"
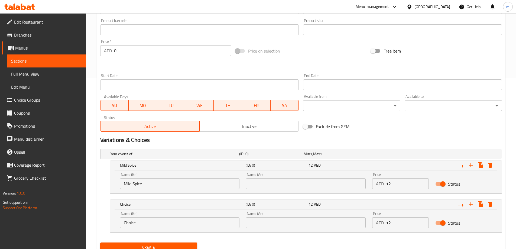
click at [298, 182] on input "text" at bounding box center [306, 183] width 120 height 11
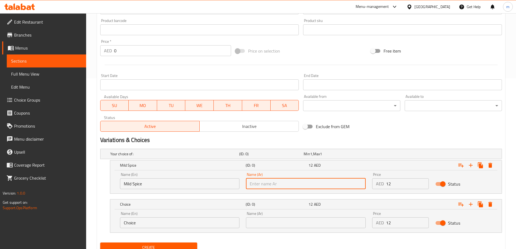
paste input "توابل معتدلة"
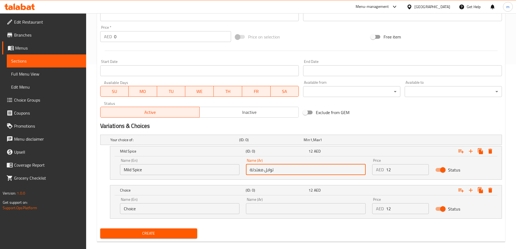
scroll to position [193, 0]
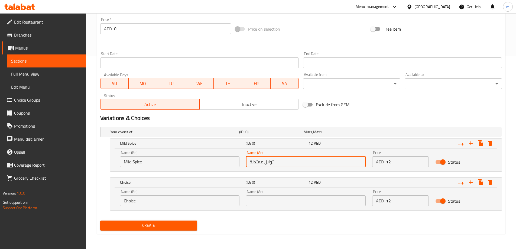
type input "توابل معتدلة"
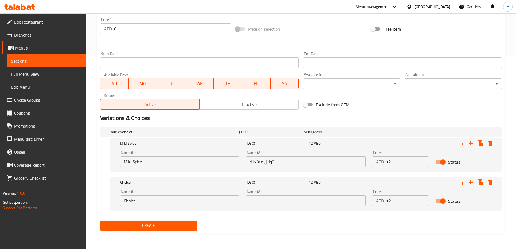
click at [194, 196] on input "Choice" at bounding box center [180, 200] width 120 height 11
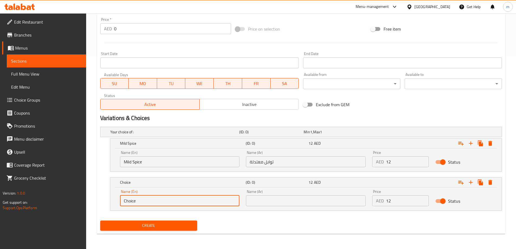
click at [194, 196] on input "Choice" at bounding box center [180, 200] width 120 height 11
paste input "Fiery Sp"
type input "Fiery Spice"
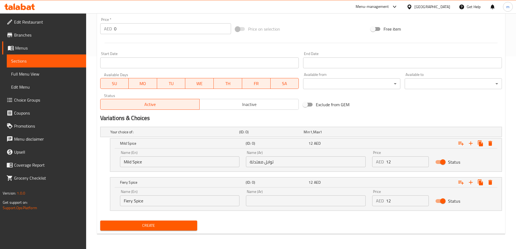
click at [310, 199] on input "text" at bounding box center [306, 200] width 120 height 11
paste input "[PERSON_NAME]"
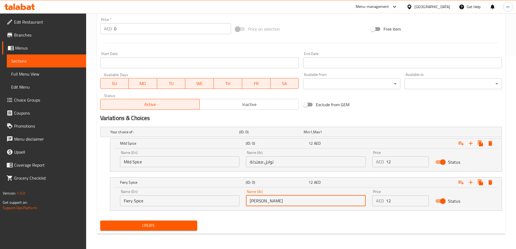
type input "[PERSON_NAME]"
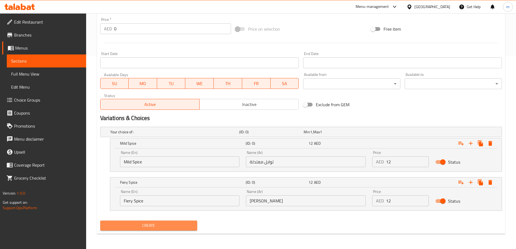
click at [165, 224] on span "Create" at bounding box center [149, 225] width 89 height 7
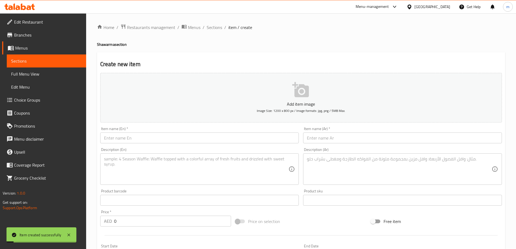
scroll to position [0, 0]
click at [218, 27] on span "Sections" at bounding box center [214, 27] width 15 height 7
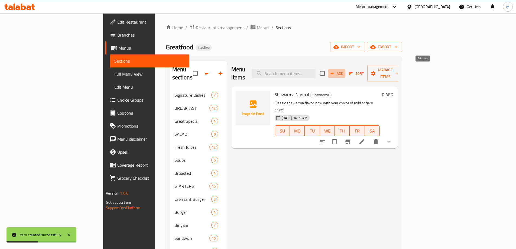
click at [344, 70] on span "Add" at bounding box center [337, 73] width 15 height 6
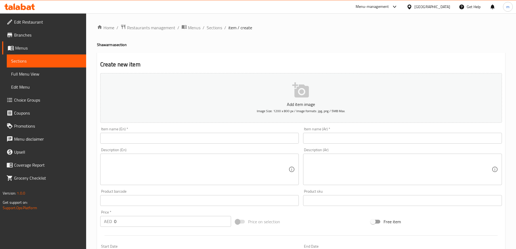
click at [231, 131] on div "Item name (En)   * Item name (En) *" at bounding box center [199, 135] width 199 height 17
click at [222, 133] on div "Item name (En)   * Item name (En) *" at bounding box center [199, 135] width 199 height 17
click at [215, 134] on input "text" at bounding box center [199, 138] width 199 height 11
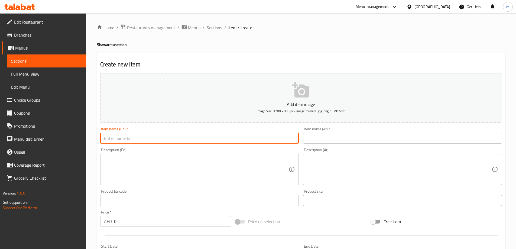
paste input "Shawarma Spicy"
type input "Shawarma Spicy"
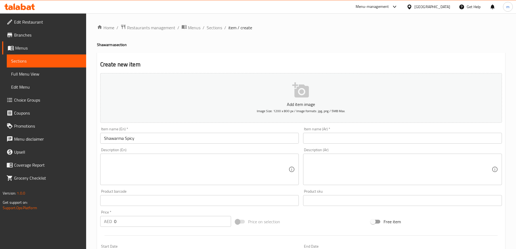
click at [350, 136] on input "text" at bounding box center [402, 138] width 199 height 11
paste input "شاورما حارة"
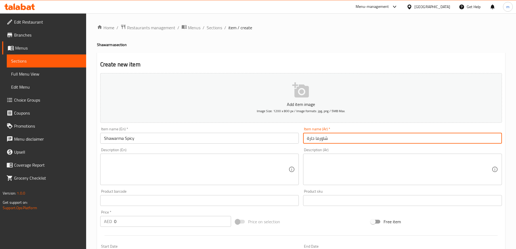
type input "شاورما حارة"
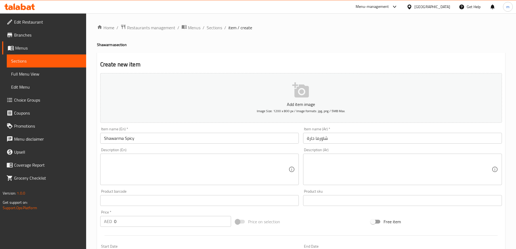
click at [226, 168] on textarea at bounding box center [196, 170] width 185 height 26
paste textarea "A hearty shawarma plate served with sides go mild or turn up the heat"
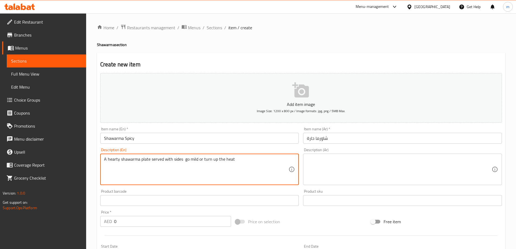
type textarea "A hearty shawarma plate served with sides go mild or turn up the heat"
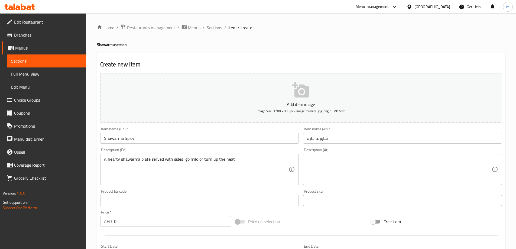
click at [383, 145] on div "Item name (Ar)   * شاورما حارة Item name (Ar) *" at bounding box center [402, 135] width 203 height 21
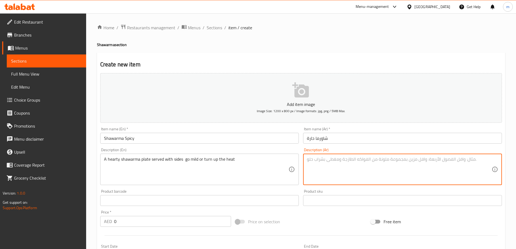
click at [378, 157] on textarea at bounding box center [399, 170] width 185 height 26
paste textarea "طبق شاورما هيرتي يقدم مع جوانب جو معتدل أو ارفع الحرارة"
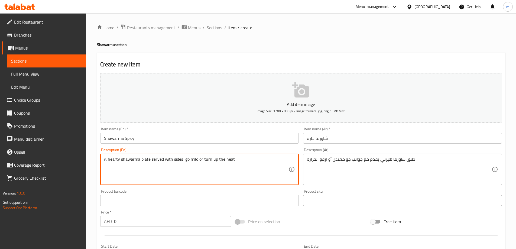
click at [197, 159] on textarea "A hearty shawarma plate served with sides go mild or turn up the heat" at bounding box center [196, 170] width 185 height 26
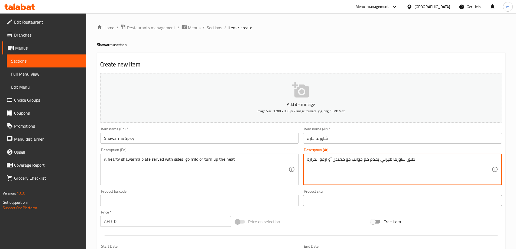
click at [380, 166] on textarea "طبق شاورما هيرتي يقدم مع جوانب جو معتدل أو ارفع الحرارة" at bounding box center [399, 170] width 185 height 26
paste textarea "شهي يقدم مع أطباق جانبية، يمكنك طهيه بشكل معتدل أو زيادة درجة"
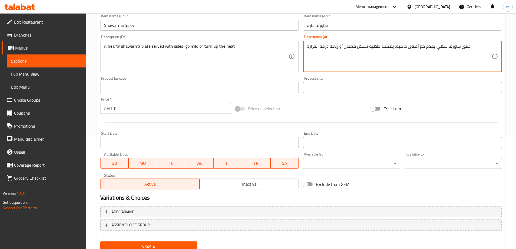
scroll to position [134, 0]
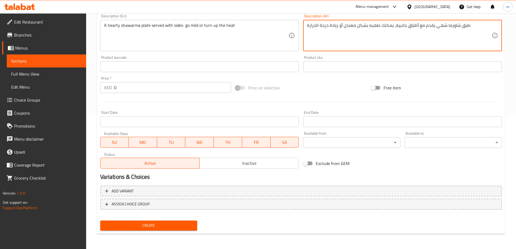
type textarea "طبق شاورما شهي يقدم مع أطباق جانبية، يمكنك طهيه بشكل معتدل أو زيادة درجة الحرارة"
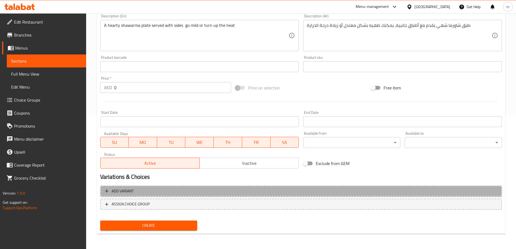
click at [259, 187] on button "Add variant" at bounding box center [301, 191] width 402 height 11
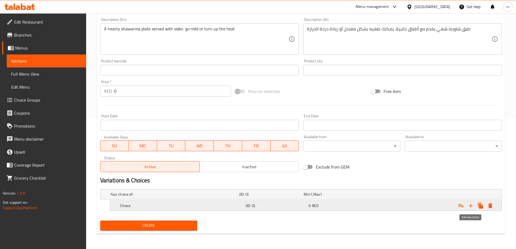
click at [469, 207] on icon "Expand" at bounding box center [471, 205] width 7 height 7
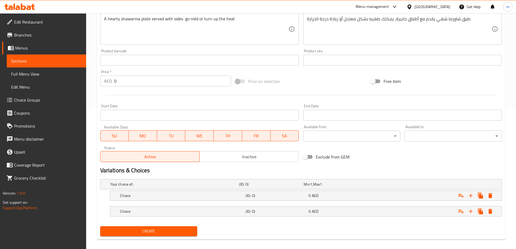
scroll to position [146, 0]
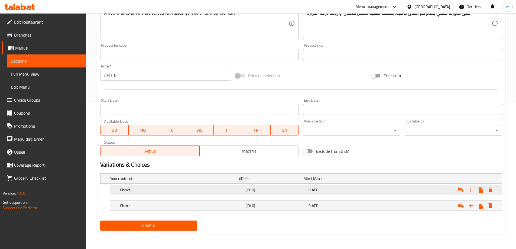
click at [204, 191] on h5 "Choice" at bounding box center [182, 189] width 124 height 5
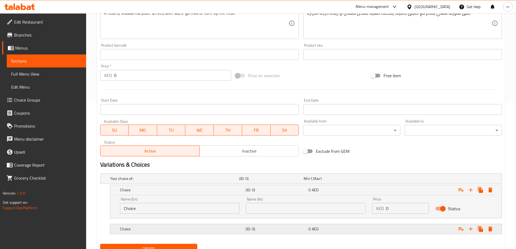
click at [151, 223] on div "Choice (ID: 0) 0 AED" at bounding box center [308, 229] width 378 height 12
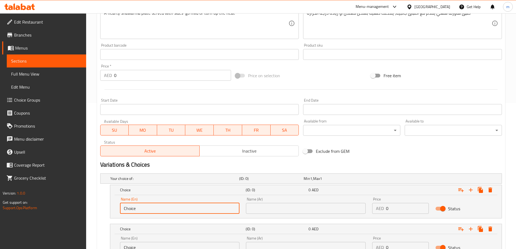
click at [156, 210] on input "Choice" at bounding box center [180, 208] width 120 height 11
click at [401, 207] on input "0" at bounding box center [407, 208] width 43 height 11
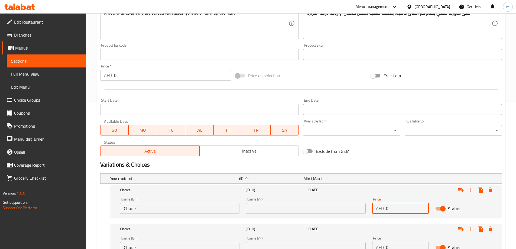
click at [401, 207] on input "0" at bounding box center [407, 208] width 43 height 11
paste input "14"
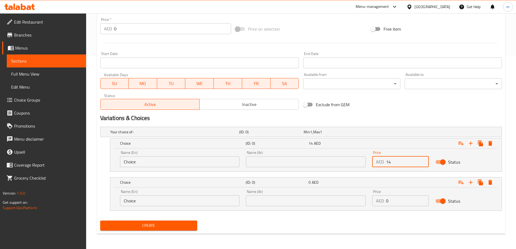
type input "14"
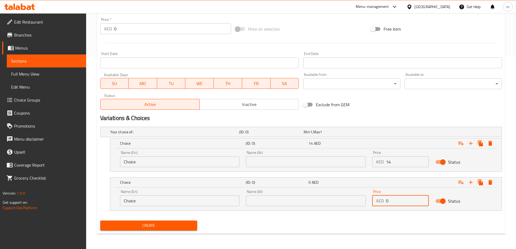
click at [396, 204] on input "0" at bounding box center [407, 200] width 43 height 11
paste input "14"
type input "14"
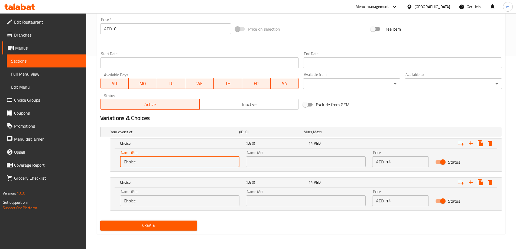
click at [180, 157] on input "Choice" at bounding box center [180, 161] width 120 height 11
paste input "Mild"
type input "Mild"
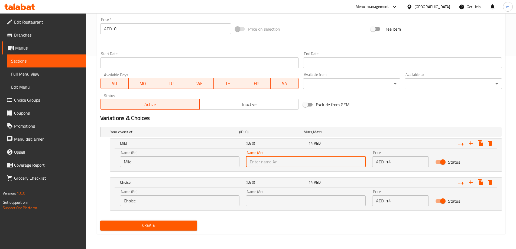
click at [257, 162] on input "text" at bounding box center [306, 161] width 120 height 11
paste input "معتدل"
type input "معتدل"
click at [201, 197] on input "Choice" at bounding box center [180, 200] width 120 height 11
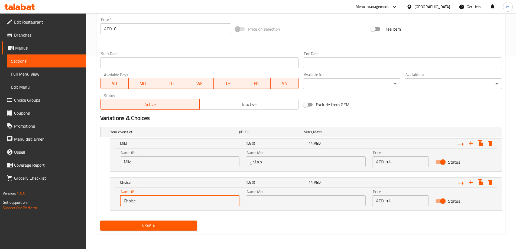
click at [159, 205] on input "Choice" at bounding box center [180, 200] width 120 height 11
paste input "Turn Up The Heat"
type input "Turn Up The Heat"
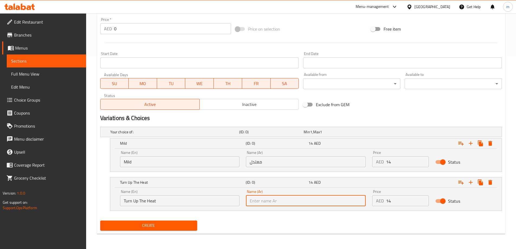
click at [333, 196] on input "text" at bounding box center [306, 200] width 120 height 11
paste input "ارفع الحرارة"
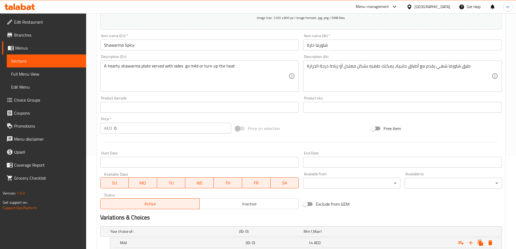
scroll to position [57, 0]
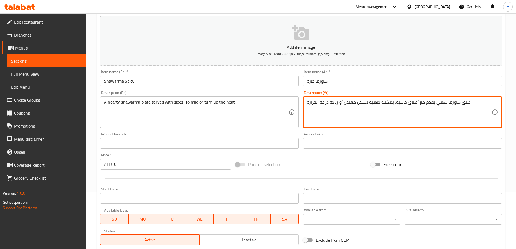
drag, startPoint x: 338, startPoint y: 102, endPoint x: 285, endPoint y: 98, distance: 53.2
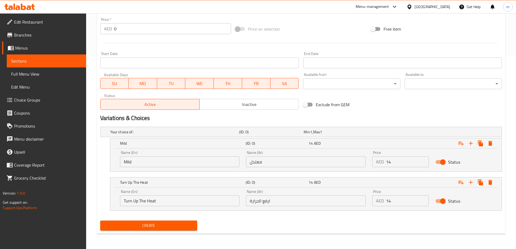
click at [291, 198] on input "ارفع الحرارة" at bounding box center [306, 200] width 120 height 11
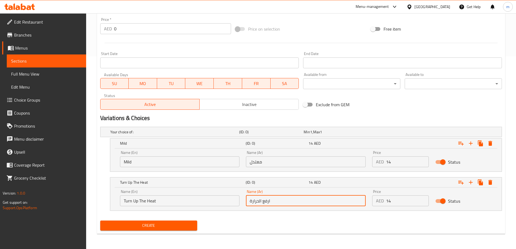
click at [291, 198] on input "ارفع الحرارة" at bounding box center [306, 200] width 120 height 11
paste input "يادة درجة"
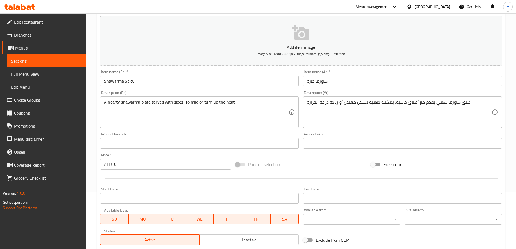
type input "زيادة درجة الحرارة"
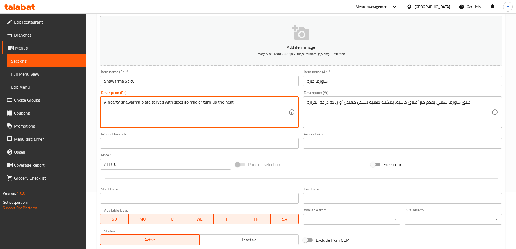
click at [184, 101] on textarea "A hearty shawarma plate served with sides go mild or turn up the heat" at bounding box center [196, 112] width 185 height 26
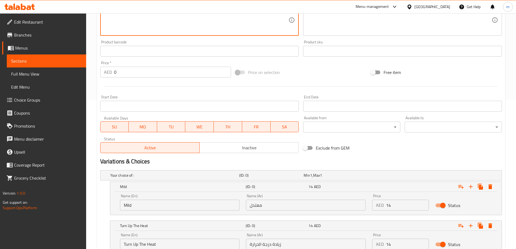
scroll to position [193, 0]
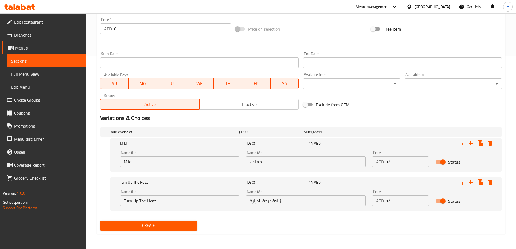
type textarea "A hearty shawarma plate served with sides go mild or turn up the heat"
click at [179, 224] on span "Create" at bounding box center [149, 225] width 89 height 7
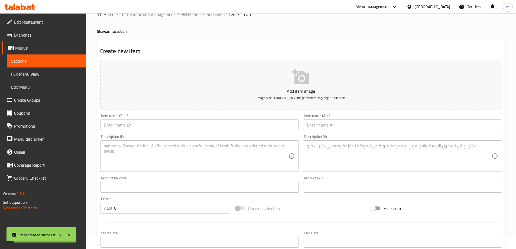
scroll to position [0, 0]
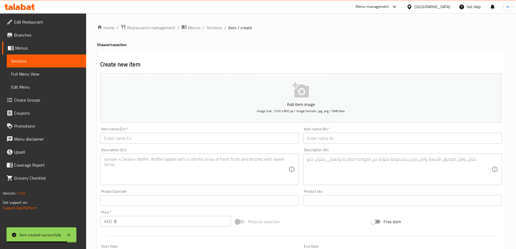
click at [267, 137] on input "text" at bounding box center [199, 138] width 199 height 11
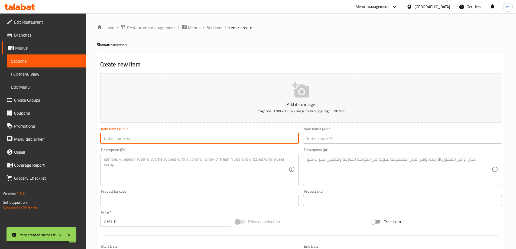
paste input "Shawarma Plate Normal"
type input "Shawarma Plate Normal"
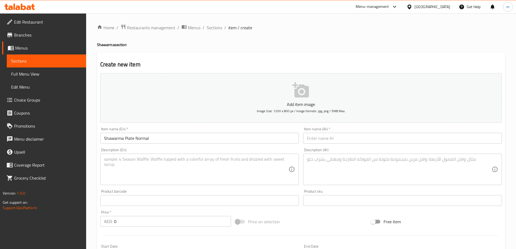
click at [383, 133] on input "text" at bounding box center [402, 138] width 199 height 11
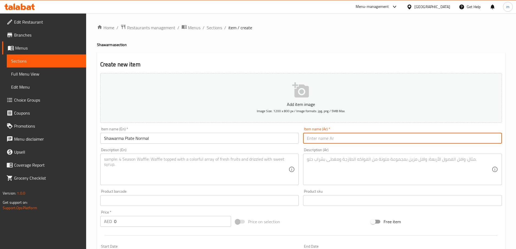
paste input "طبق شاورما عادي"
type input "طبق شاورما عادي"
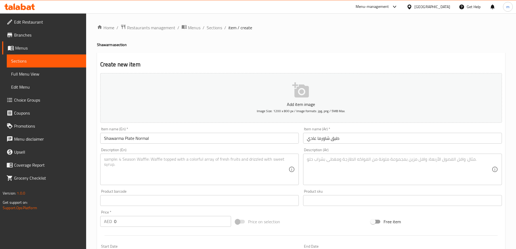
click at [269, 163] on textarea at bounding box center [196, 170] width 185 height 26
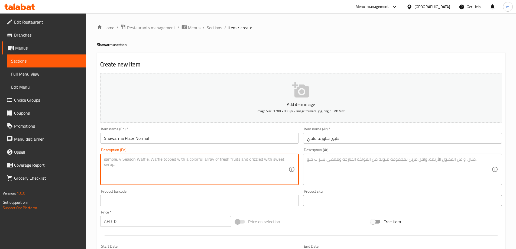
paste textarea "Fully loaded and flavor-packed – this shawarma takes it to the next level!"
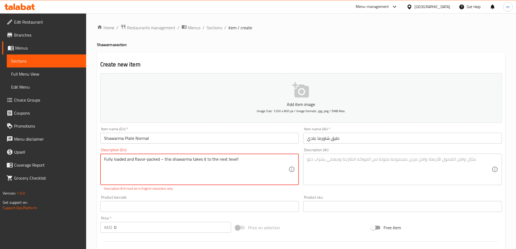
type textarea "Fully loaded and flavor-packed – this shawarma takes it to the next level!"
click at [372, 168] on textarea at bounding box center [399, 170] width 185 height 26
paste textarea "فولي لوديد ومليئة بالنكهة - هذه الشاورما تأخذها إلى المستوى التالي!"
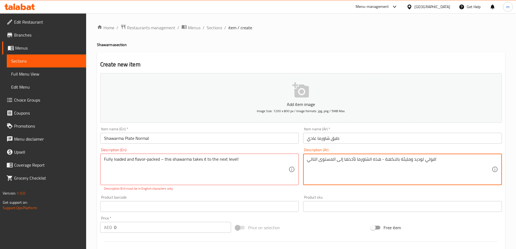
type textarea "فولي لوديد ومليئة بالنكهة - هذه الشاورما تأخذها إلى المستوى التالي!"
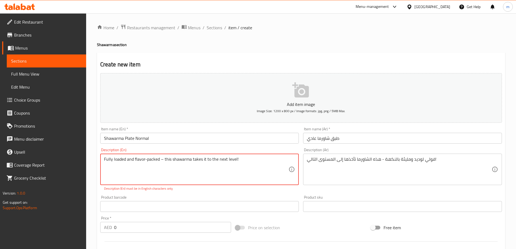
click at [220, 169] on textarea "Fully loaded and flavor-packed – this shawarma takes it to the next level!" at bounding box center [196, 170] width 185 height 26
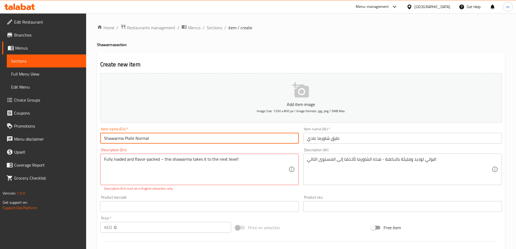
click at [193, 133] on input "Shawarma Plate Normal" at bounding box center [199, 138] width 199 height 11
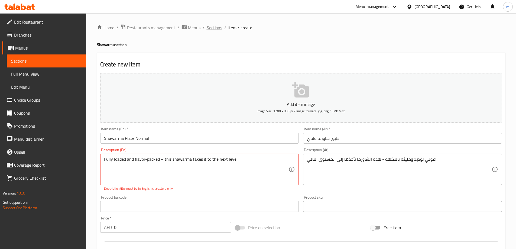
click at [213, 30] on span "Sections" at bounding box center [214, 27] width 15 height 7
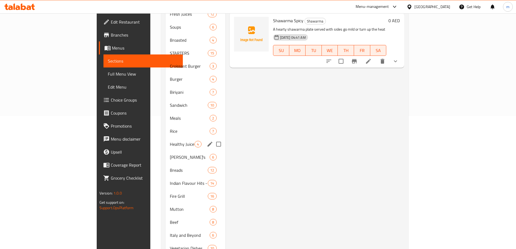
scroll to position [174, 0]
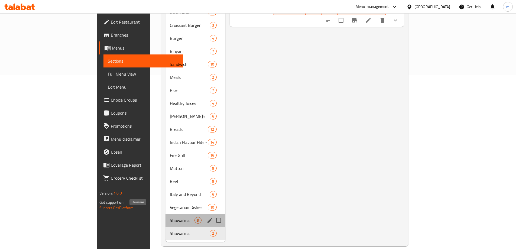
click at [170, 217] on span "Shawarma" at bounding box center [182, 220] width 25 height 7
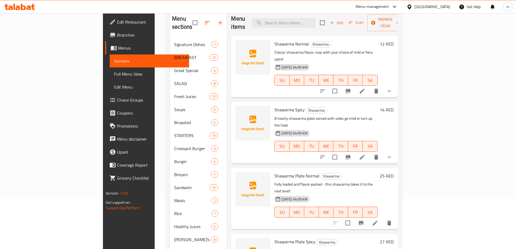
scroll to position [108, 0]
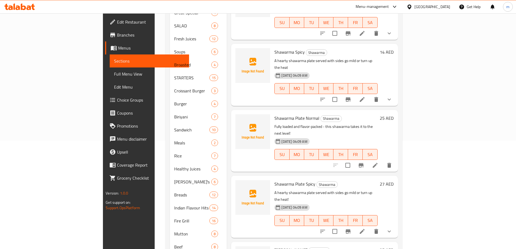
click at [379, 162] on icon at bounding box center [375, 165] width 7 height 7
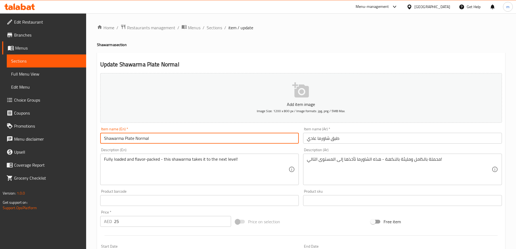
click at [186, 143] on input "Shawarma Plate Normal" at bounding box center [199, 138] width 199 height 11
click at [391, 142] on input "طبق شاورما عادي" at bounding box center [402, 138] width 199 height 11
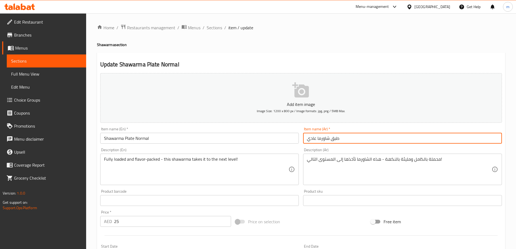
click at [391, 142] on input "طبق شاورما عادي" at bounding box center [402, 138] width 199 height 11
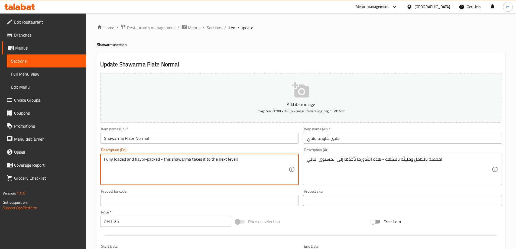
click at [156, 161] on textarea "Fully loaded and flavor-packed - this shawarma takes it to the next level!" at bounding box center [196, 170] width 185 height 26
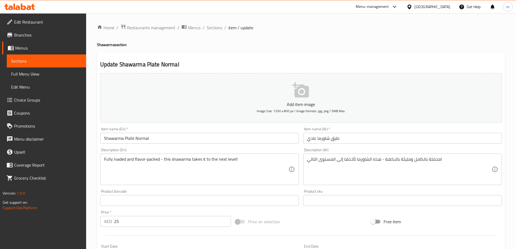
click at [408, 156] on div "محملة بالكامل ومليئة بالنكهة - هذه الشاورما تأخذها إلى المستوى التالي! Descript…" at bounding box center [402, 169] width 199 height 31
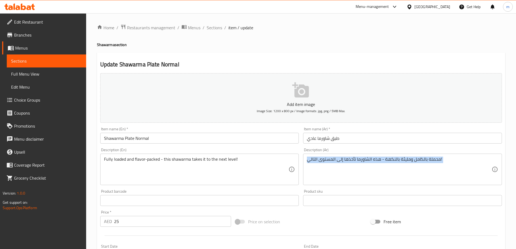
click at [408, 156] on div "محملة بالكامل ومليئة بالنكهة - هذه الشاورما تأخذها إلى المستوى التالي! Descript…" at bounding box center [402, 169] width 199 height 31
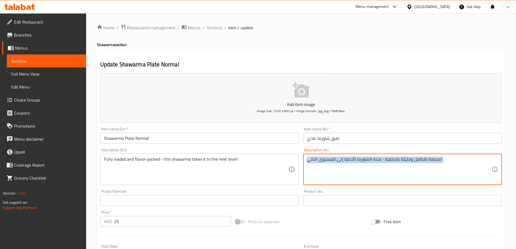
click at [408, 156] on div "محملة بالكامل ومليئة بالنكهة - هذه الشاورما تأخذها إلى المستوى التالي! Descript…" at bounding box center [402, 169] width 199 height 31
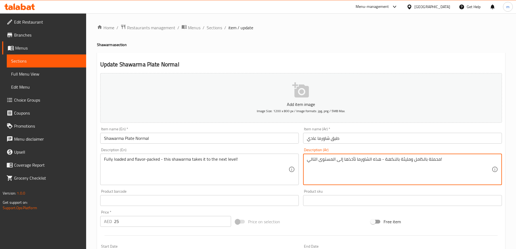
click at [433, 158] on textarea "محملة بالكامل ومليئة بالنكهة - هذه الشاورما تأخذها إلى المستوى التالي!" at bounding box center [399, 170] width 185 height 26
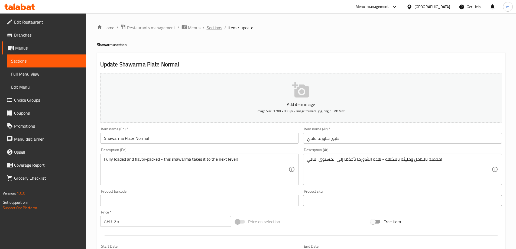
click at [218, 28] on span "Sections" at bounding box center [214, 27] width 15 height 7
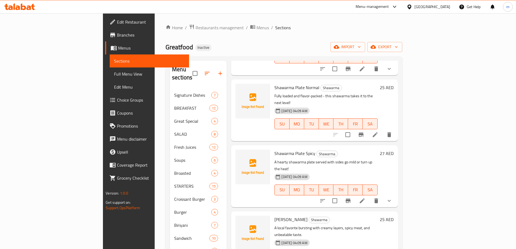
scroll to position [140, 0]
click at [366, 196] on icon at bounding box center [362, 199] width 7 height 7
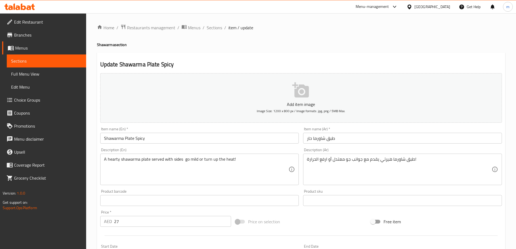
click at [237, 145] on div "Item name (En)   * Shawarma Plate Spicy Item name (En) *" at bounding box center [199, 135] width 203 height 21
click at [223, 137] on input "Shawarma Plate Spicy" at bounding box center [199, 138] width 199 height 11
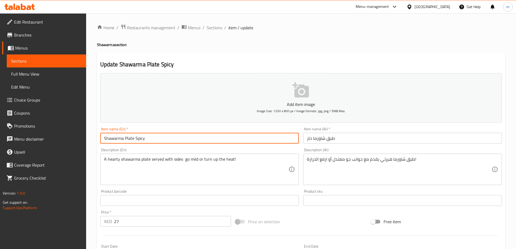
click at [223, 137] on input "Shawarma Plate Spicy" at bounding box center [199, 138] width 199 height 11
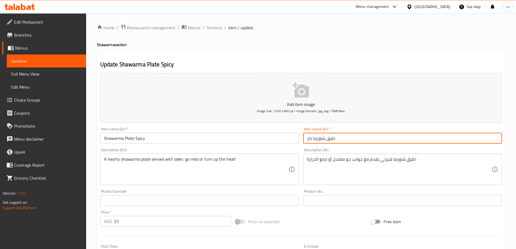
click at [370, 140] on input "طبق شاورما حار" at bounding box center [402, 138] width 199 height 11
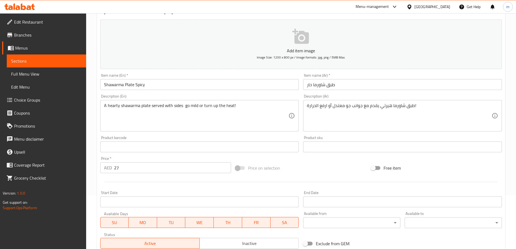
scroll to position [54, 0]
click at [214, 132] on div "Description (En) A hearty shawarma plate served with sides go mild or turn up t…" at bounding box center [199, 112] width 203 height 41
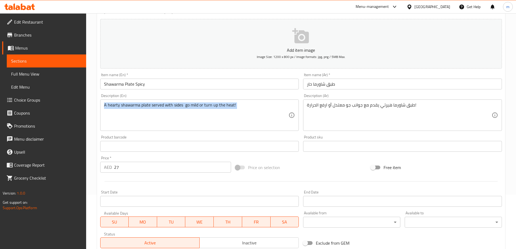
click at [214, 132] on div "Description (En) A hearty shawarma plate served with sides go mild or turn up t…" at bounding box center [199, 112] width 203 height 41
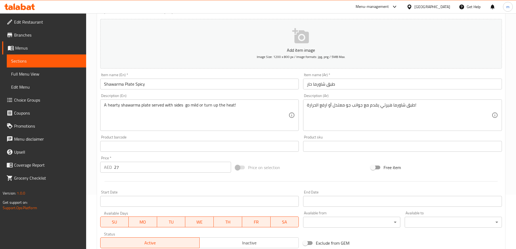
click at [210, 123] on textarea "A hearty shawarma plate served with sides go mild or turn up the heat!" at bounding box center [196, 115] width 185 height 26
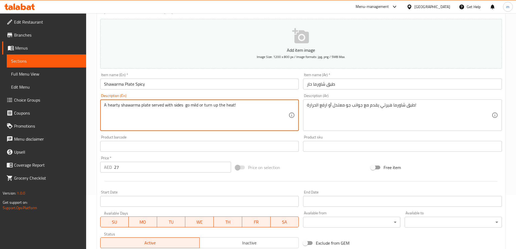
click at [210, 123] on textarea "A hearty shawarma plate served with sides go mild or turn up the heat!" at bounding box center [196, 115] width 185 height 26
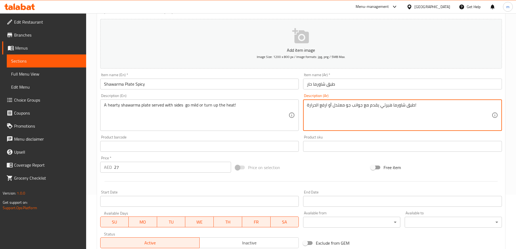
click at [404, 114] on textarea "طبق شاورما هيرتي يقدم مع جوانب جو معتدل أو ارفع الحرارة!" at bounding box center [399, 115] width 185 height 26
click at [252, 116] on textarea "A hearty shawarma plate served with sides go mild or turn up the heat!" at bounding box center [196, 115] width 185 height 26
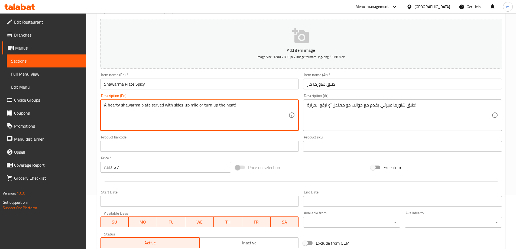
click at [252, 116] on textarea "A hearty shawarma plate served with sides go mild or turn up the heat!" at bounding box center [196, 115] width 185 height 26
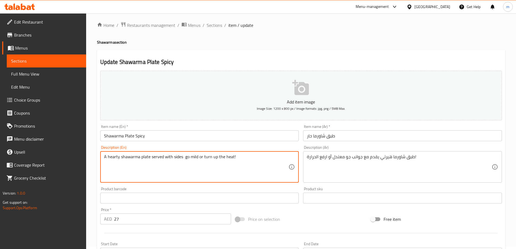
scroll to position [0, 0]
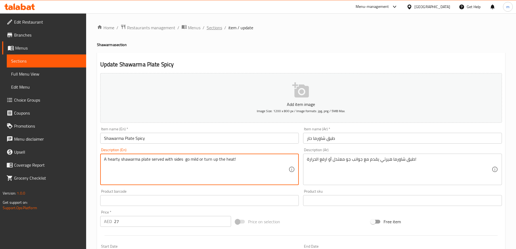
click at [217, 29] on span "Sections" at bounding box center [214, 27] width 15 height 7
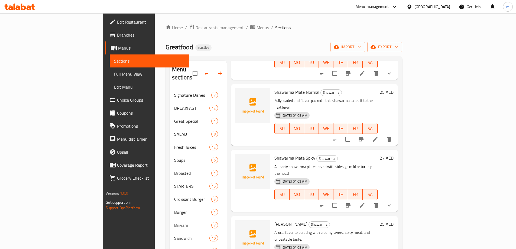
scroll to position [140, 0]
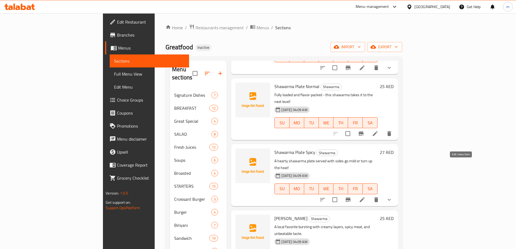
click at [366, 196] on icon at bounding box center [362, 199] width 7 height 7
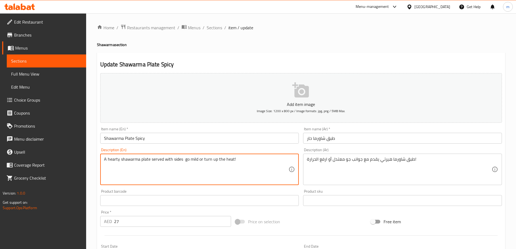
click at [251, 163] on textarea "A hearty shawarma plate served with sides go mild or turn up the heat!" at bounding box center [196, 170] width 185 height 26
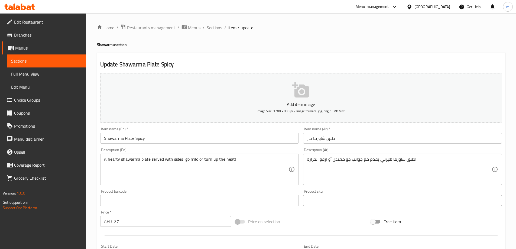
click at [417, 170] on textarea "طبق شاورما هيرتي يقدم مع جوانب جو معتدل أو ارفع الحرارة!" at bounding box center [399, 170] width 185 height 26
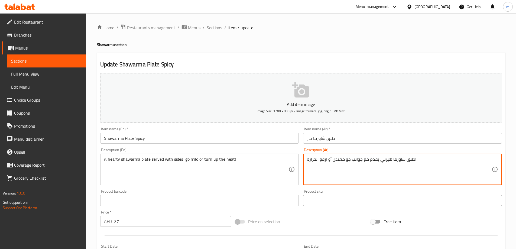
click at [417, 170] on textarea "طبق شاورما هيرتي يقدم مع جوانب جو معتدل أو ارفع الحرارة!" at bounding box center [399, 170] width 185 height 26
paste textarea "شهي يقدم مع أطباق جانبية، اختر ما يناسبك أو ارفع درجة"
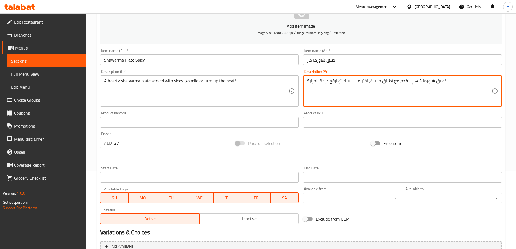
scroll to position [81, 0]
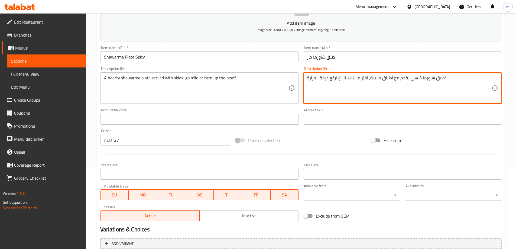
click at [350, 79] on textarea "طبق شاورما شهي يقدم مع أطباق جانبية، اختر ما يناسبك أو ارفع درجة الحرارة!" at bounding box center [399, 88] width 185 height 26
click at [345, 77] on textarea "طبق شاورما شهي يقدم مع أطباق جانبية، اختر ما أو ارفع درجة الحرارة!" at bounding box center [399, 88] width 185 height 26
click at [347, 79] on textarea "طبق شاورما شهي يقدم مع أطباق جانبية، اختر أو ارفع درجة الحرارة!" at bounding box center [399, 88] width 185 height 26
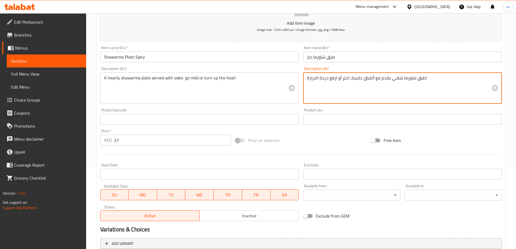
click at [347, 79] on textarea "طبق شاورما شهي يقدم مع أطباق جانبية، اختر أو ارفع درجة الحرارة!" at bounding box center [399, 88] width 185 height 26
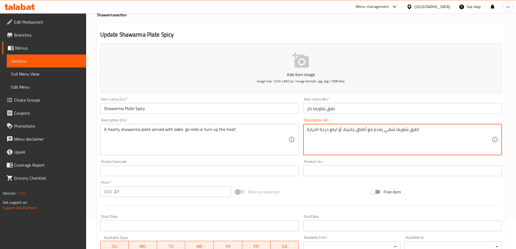
scroll to position [0, 0]
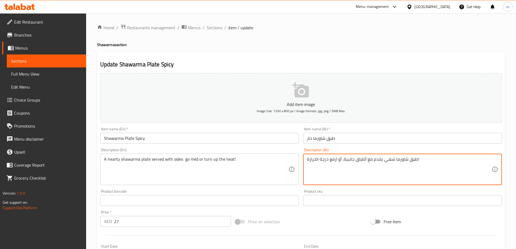
type textarea "طبق شاورما شهي يقدم مع أطباق جانبية، أو ارفع درجة الحرارة!"
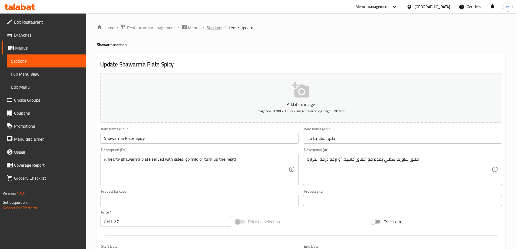
click at [209, 28] on span "Sections" at bounding box center [214, 27] width 15 height 7
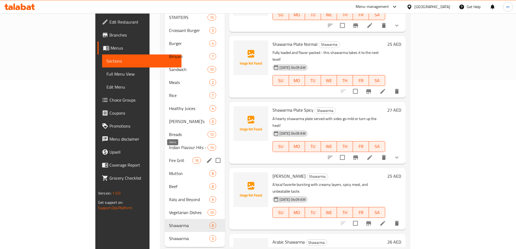
scroll to position [174, 0]
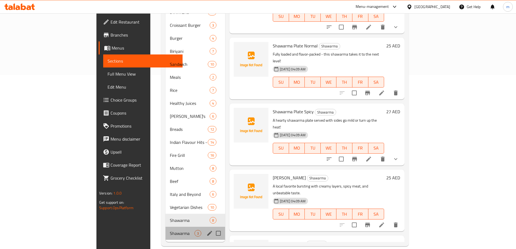
click at [166, 227] on div "Shawarma 3" at bounding box center [196, 233] width 60 height 13
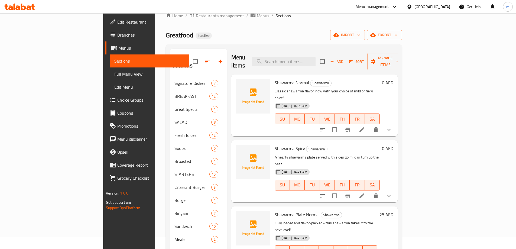
scroll to position [11, 0]
click at [370, 192] on li at bounding box center [361, 197] width 15 height 10
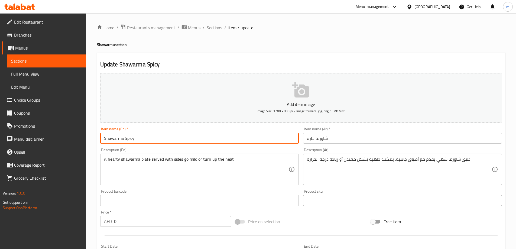
click at [219, 136] on input "Shawarma Spicy" at bounding box center [199, 138] width 199 height 11
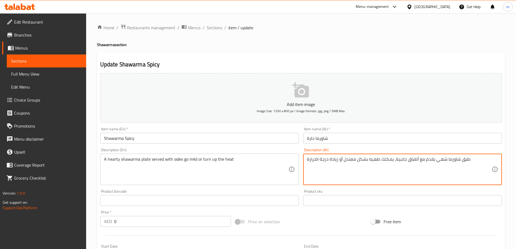
click at [349, 163] on textarea "طبق شاورما شهي يقدم مع أطباق جانبية، يمكنك طهيه بشكل معتدل أو زيادة درجة الحرارة" at bounding box center [399, 170] width 185 height 26
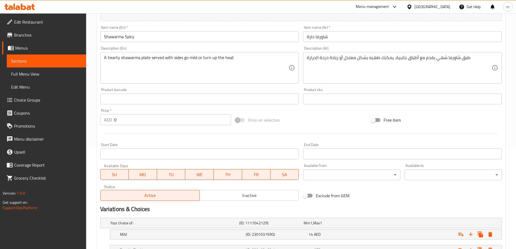
scroll to position [146, 0]
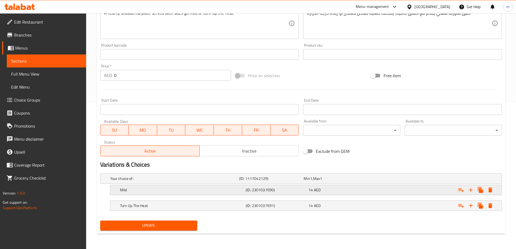
click at [166, 193] on div "Mild" at bounding box center [182, 190] width 126 height 8
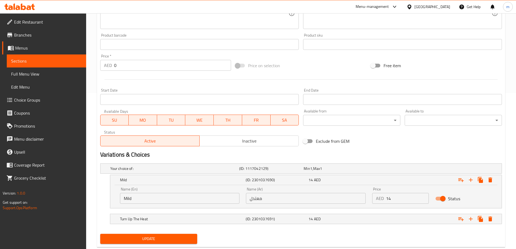
scroll to position [162, 0]
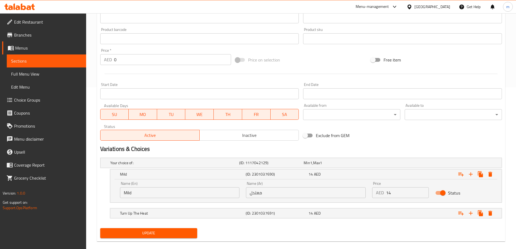
click at [165, 186] on div "Name (En) Mild Name (En)" at bounding box center [180, 190] width 120 height 17
click at [153, 199] on div "Name (En) Mild Name (En)" at bounding box center [180, 189] width 126 height 23
click at [153, 195] on input "Mild" at bounding box center [180, 192] width 120 height 11
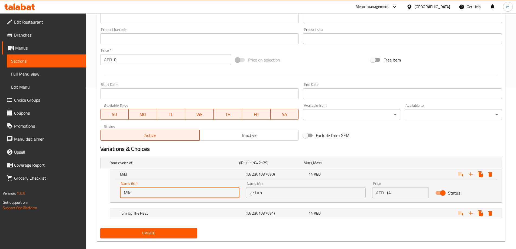
click at [153, 195] on input "Mild" at bounding box center [180, 192] width 120 height 11
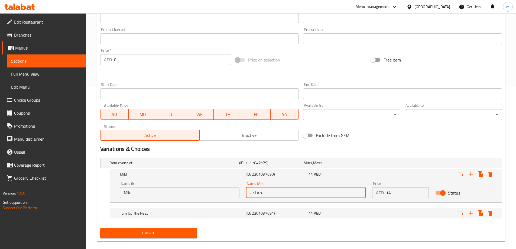
click at [311, 192] on input "معتدل" at bounding box center [306, 192] width 120 height 11
click at [185, 211] on h5 "Turn Up The Heat" at bounding box center [182, 213] width 124 height 5
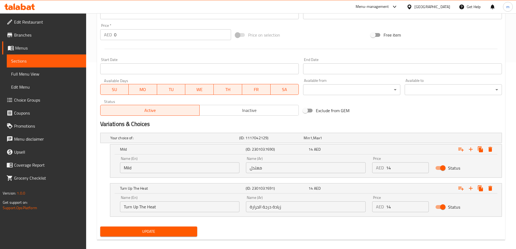
scroll to position [188, 0]
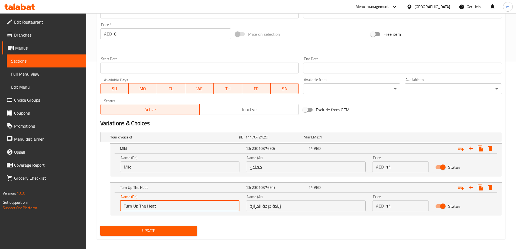
click at [175, 205] on input "Turn Up The Heat" at bounding box center [180, 206] width 120 height 11
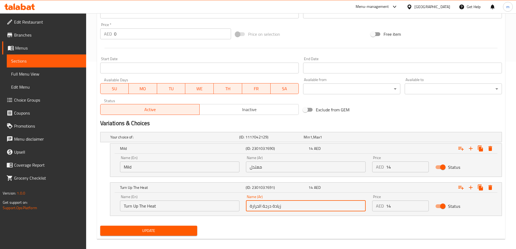
click at [332, 206] on input "زيادة درجة الحرارة" at bounding box center [306, 206] width 120 height 11
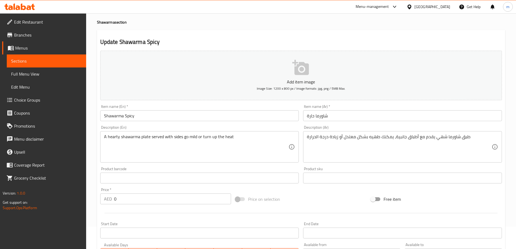
scroll to position [0, 0]
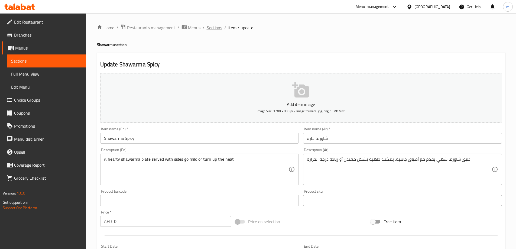
click at [220, 28] on span "Sections" at bounding box center [214, 27] width 15 height 7
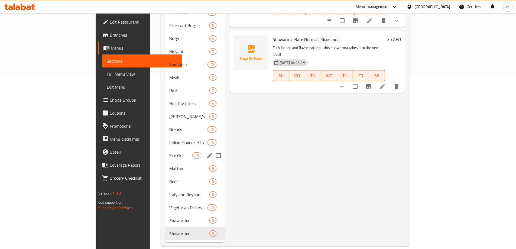
scroll to position [174, 0]
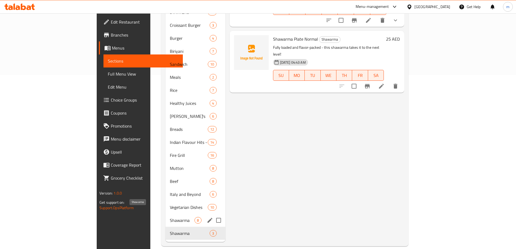
click at [170, 217] on span "Shawarma" at bounding box center [182, 220] width 25 height 7
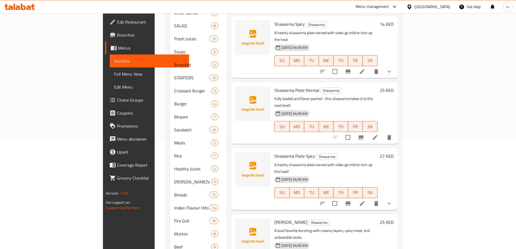
scroll to position [54, 0]
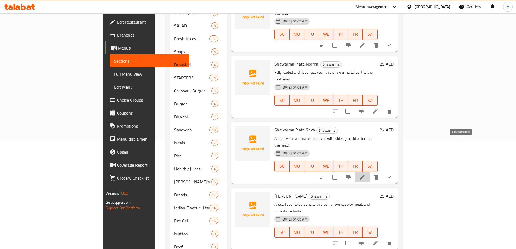
click at [366, 174] on icon at bounding box center [362, 177] width 7 height 7
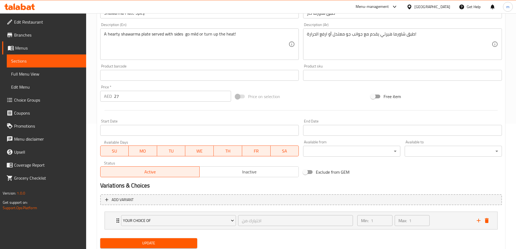
scroll to position [143, 0]
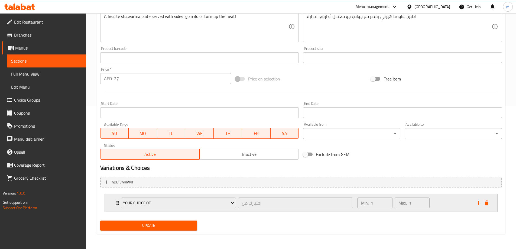
click at [111, 205] on div "Your Choice Of اختيارك من ​ Min: 1 ​ Max: 1 ​" at bounding box center [301, 202] width 393 height 17
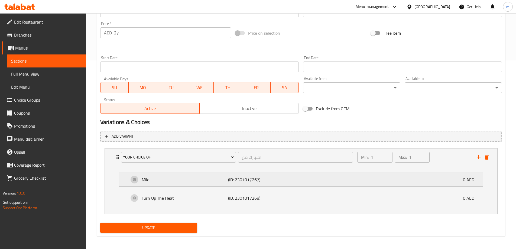
click at [189, 183] on div "Mild (ID: 2301017267) 0 AED" at bounding box center [303, 180] width 348 height 14
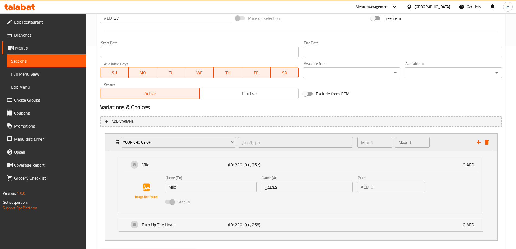
scroll to position [160, 0]
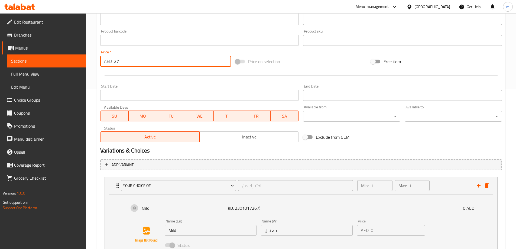
click at [145, 66] on input "27" at bounding box center [172, 61] width 117 height 11
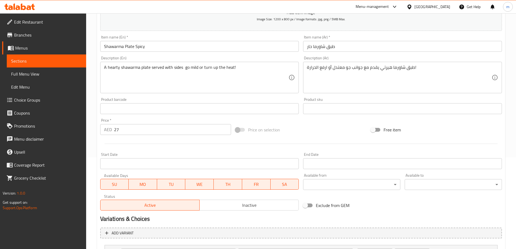
scroll to position [52, 0]
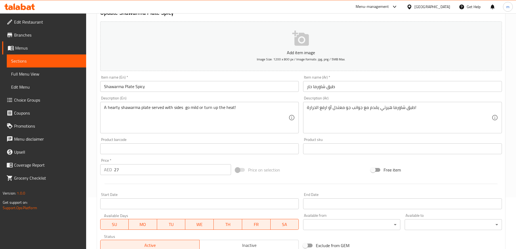
click at [112, 85] on input "Shawarma Plate Spicy" at bounding box center [199, 86] width 199 height 11
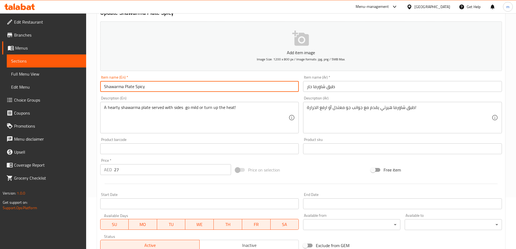
click at [112, 85] on input "Shawarma Plate Spicy" at bounding box center [199, 86] width 199 height 11
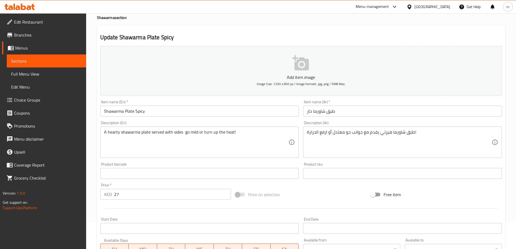
scroll to position [0, 0]
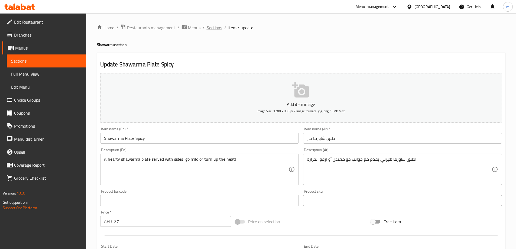
click at [218, 28] on span "Sections" at bounding box center [214, 27] width 15 height 7
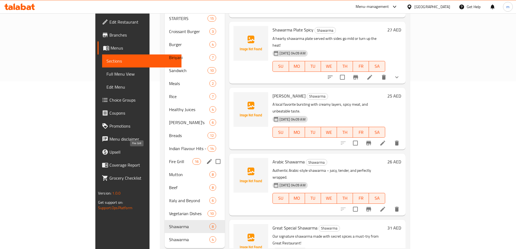
scroll to position [174, 0]
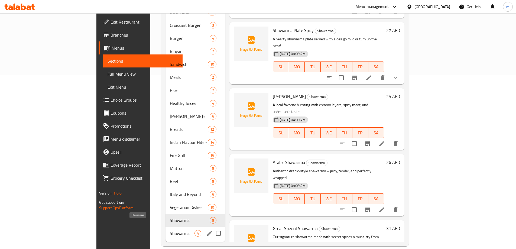
click at [170, 230] on span "Shawarma" at bounding box center [182, 233] width 25 height 7
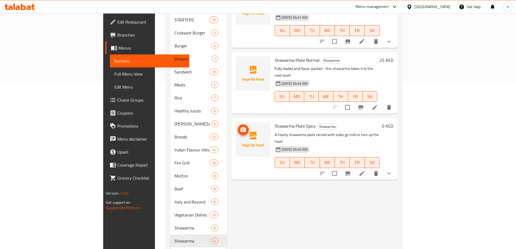
scroll to position [174, 0]
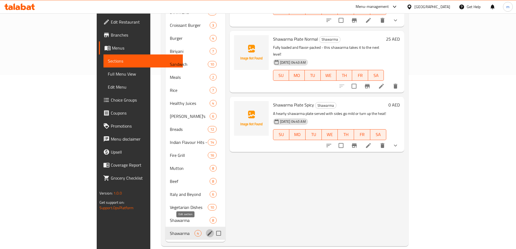
click at [207, 230] on icon "edit" at bounding box center [210, 233] width 7 height 7
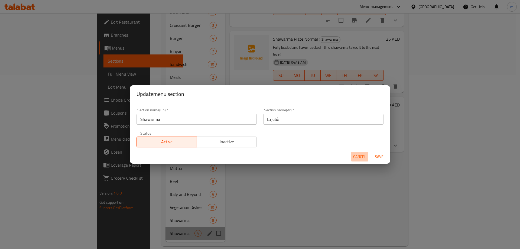
click at [357, 153] on button "Cancel" at bounding box center [359, 157] width 17 height 10
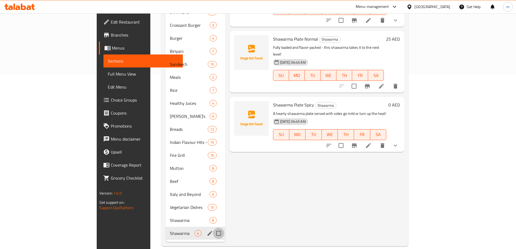
click at [213, 228] on input "Menu sections" at bounding box center [218, 233] width 11 height 11
checkbox input "true"
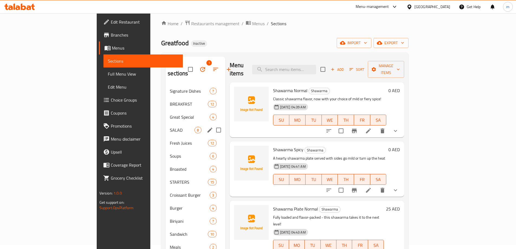
scroll to position [0, 0]
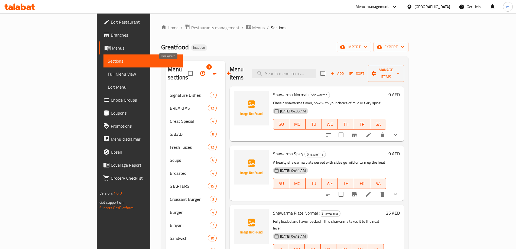
click at [199, 71] on icon "button" at bounding box center [202, 73] width 7 height 7
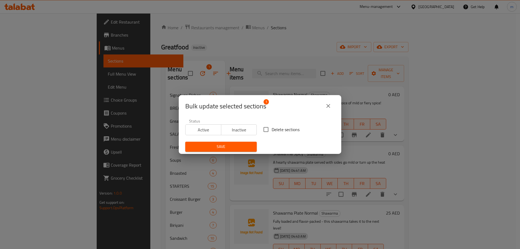
click at [264, 129] on input "Delete sections" at bounding box center [265, 129] width 11 height 11
checkbox input "true"
click at [237, 147] on span "Save" at bounding box center [221, 146] width 63 height 7
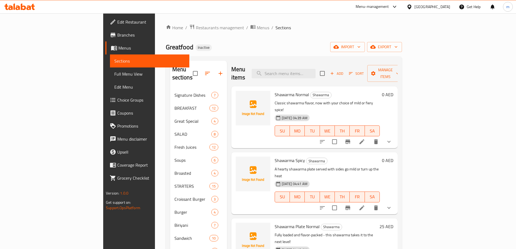
click at [344, 45] on div "Greatfood Inactive import export" at bounding box center [284, 47] width 236 height 10
click at [361, 49] on span "import" at bounding box center [348, 47] width 26 height 7
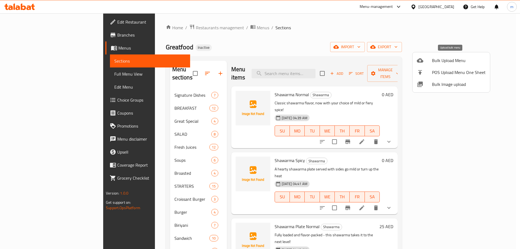
click at [442, 61] on span "Bulk Upload Menu" at bounding box center [459, 60] width 54 height 7
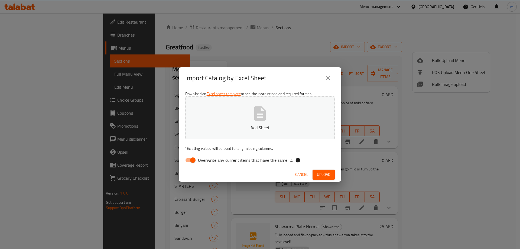
click at [190, 159] on input "Overwrite any current items that have the same ID." at bounding box center [193, 160] width 31 height 10
checkbox input "false"
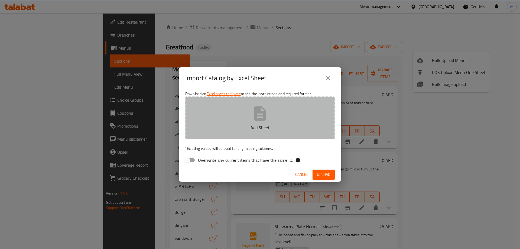
click at [232, 125] on p "Add Sheet" at bounding box center [260, 127] width 133 height 7
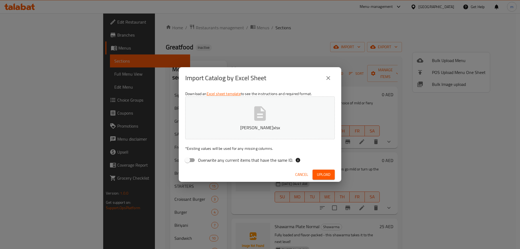
click at [320, 173] on span "Upload" at bounding box center [324, 174] width 14 height 7
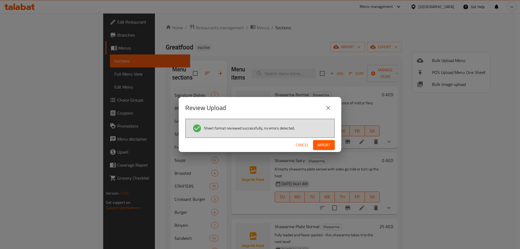
click at [320, 143] on span "Import" at bounding box center [324, 145] width 13 height 7
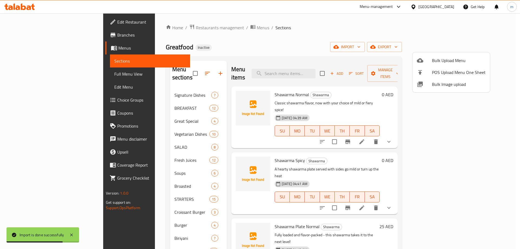
click at [43, 74] on div at bounding box center [260, 124] width 520 height 249
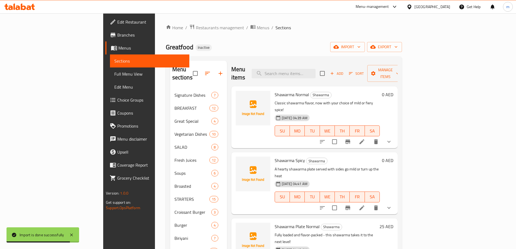
click at [114, 73] on span "Full Menu View" at bounding box center [149, 74] width 71 height 7
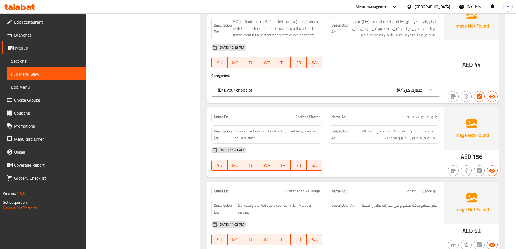
scroll to position [732, 0]
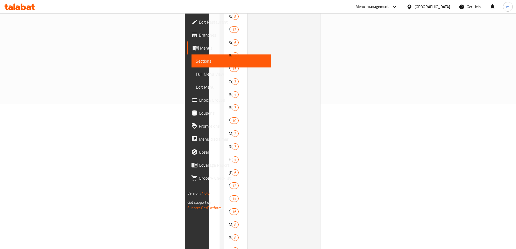
scroll to position [174, 0]
click at [229, 244] on span "Shawarma" at bounding box center [229, 247] width 0 height 7
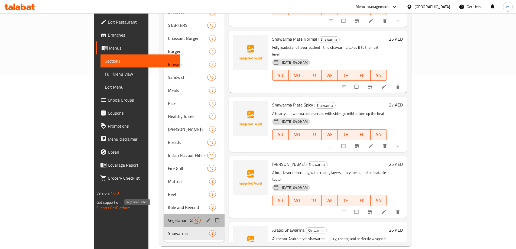
click at [168, 217] on span "Vegetarian Dishes" at bounding box center [180, 220] width 24 height 7
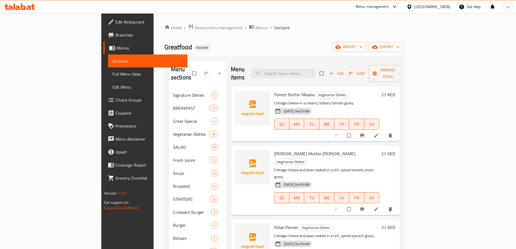
click at [214, 67] on button "button" at bounding box center [220, 73] width 13 height 12
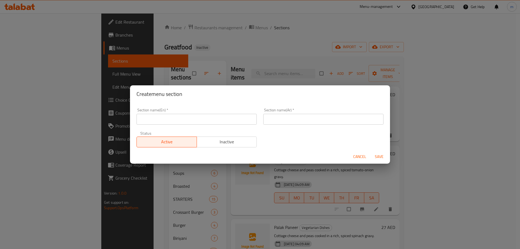
click at [362, 154] on span "Cancel" at bounding box center [359, 156] width 13 height 7
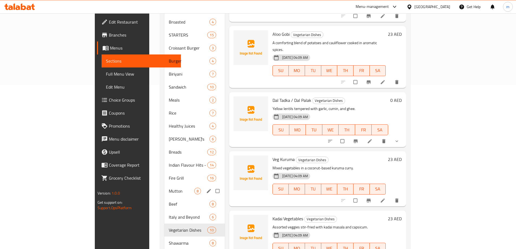
scroll to position [174, 0]
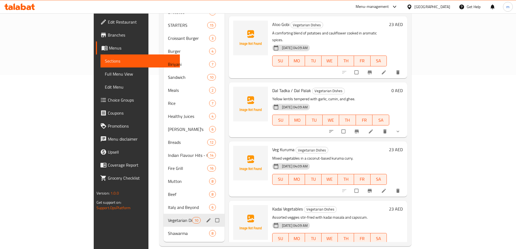
click at [168, 217] on span "Vegetarian Dishes" at bounding box center [180, 220] width 24 height 7
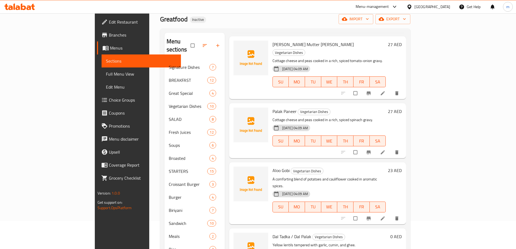
scroll to position [11, 0]
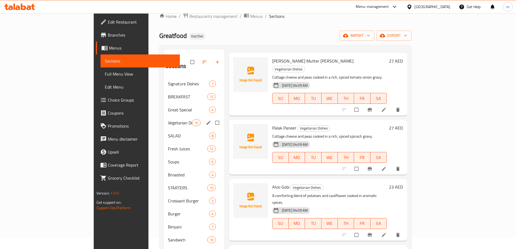
click at [164, 116] on div "Vegetarian Dishes 10" at bounding box center [194, 122] width 61 height 13
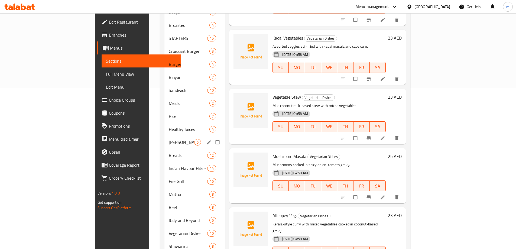
scroll to position [174, 0]
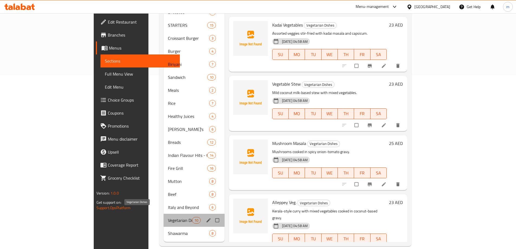
click at [168, 217] on span "Vegetarian Dishes" at bounding box center [180, 220] width 24 height 7
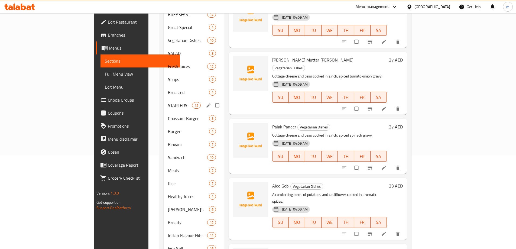
scroll to position [38, 0]
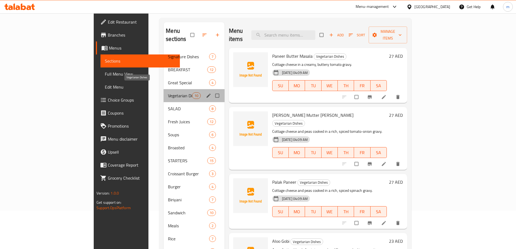
click at [168, 92] on span "Vegetarian Dishes" at bounding box center [180, 95] width 24 height 7
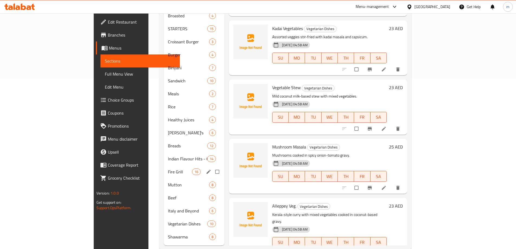
scroll to position [174, 0]
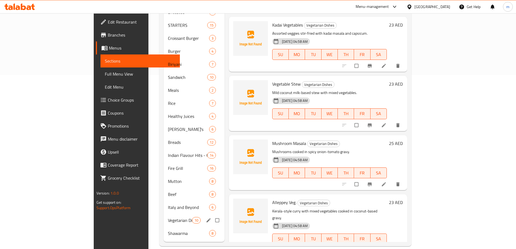
click at [212, 215] on input "Menu sections" at bounding box center [217, 220] width 11 height 10
checkbox input "true"
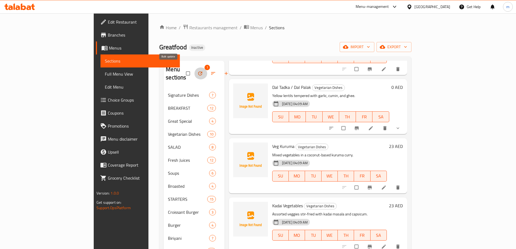
click at [194, 70] on button "button" at bounding box center [200, 73] width 13 height 12
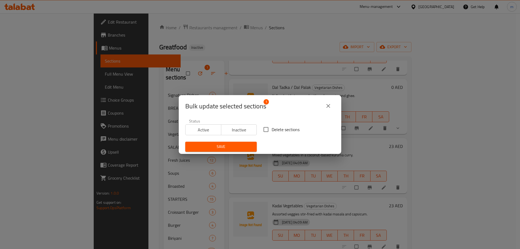
click at [262, 129] on input "Delete sections" at bounding box center [265, 129] width 11 height 11
checkbox input "true"
click at [250, 146] on span "Save" at bounding box center [221, 146] width 63 height 7
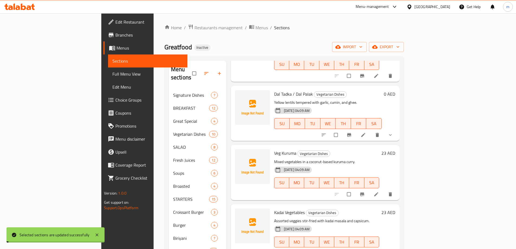
click at [376, 35] on div "Home / Restaurants management / Menus / Sections Greatfood Inactive import expo…" at bounding box center [285, 222] width 240 height 396
click at [367, 44] on button "import" at bounding box center [349, 47] width 35 height 10
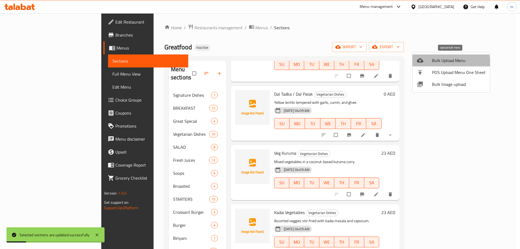
click at [444, 63] on span "Bulk Upload Menu" at bounding box center [459, 60] width 54 height 7
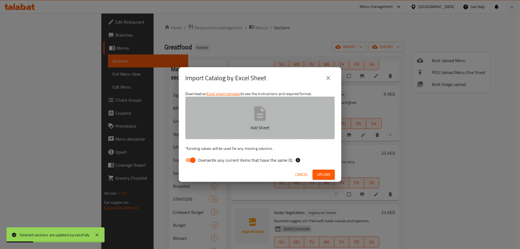
click at [303, 135] on button "Add Sheet" at bounding box center [260, 117] width 150 height 43
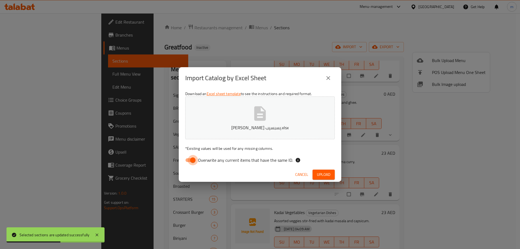
click at [193, 157] on input "Overwrite any current items that have the same ID." at bounding box center [193, 160] width 31 height 10
checkbox input "false"
click at [328, 173] on span "Upload" at bounding box center [324, 174] width 14 height 7
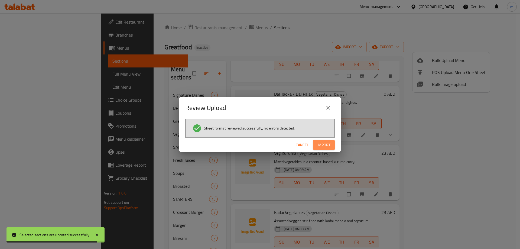
click at [323, 146] on span "Import" at bounding box center [324, 145] width 13 height 7
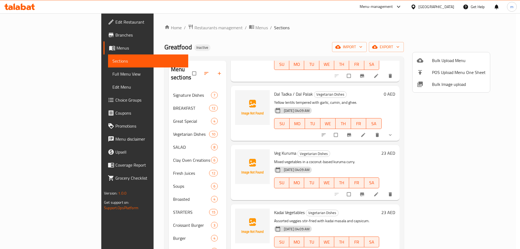
click at [182, 152] on div at bounding box center [260, 124] width 520 height 249
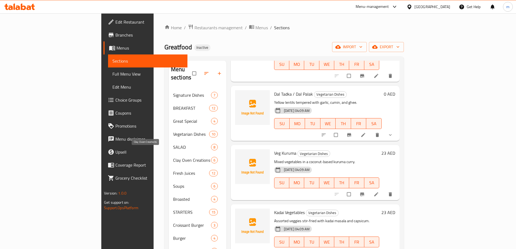
click at [181, 157] on span "Clay Oven Creations" at bounding box center [192, 160] width 38 height 7
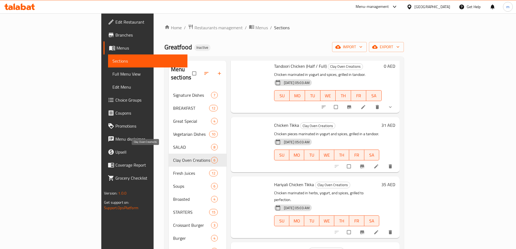
scroll to position [22, 0]
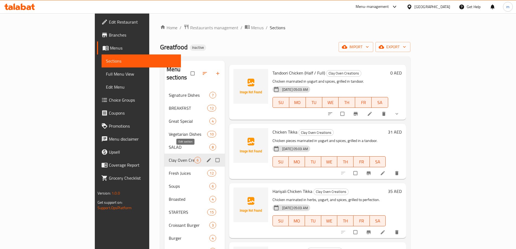
click at [207, 158] on icon "edit" at bounding box center [209, 160] width 4 height 4
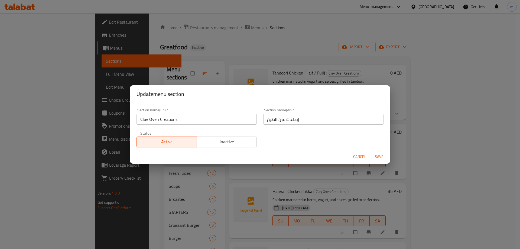
click at [221, 119] on input "Clay Oven Creations" at bounding box center [197, 119] width 120 height 11
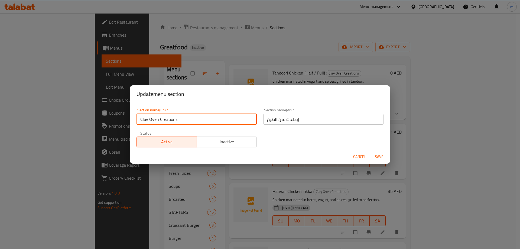
click at [221, 119] on input "Clay Oven Creations" at bounding box center [197, 119] width 120 height 11
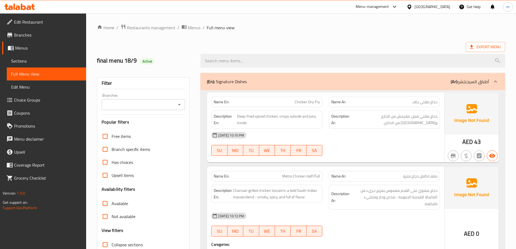
scroll to position [81, 0]
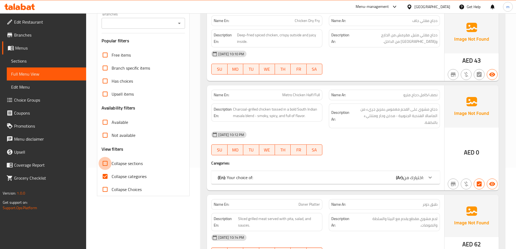
click at [104, 164] on input "Collapse sections" at bounding box center [105, 163] width 13 height 13
checkbox input "true"
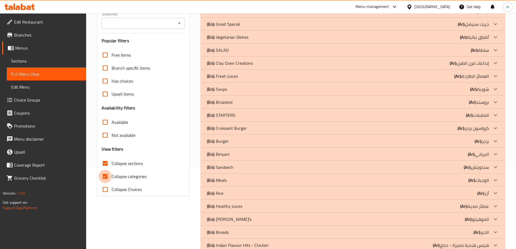
click at [107, 177] on input "Collapse categories" at bounding box center [105, 176] width 13 height 13
checkbox input "false"
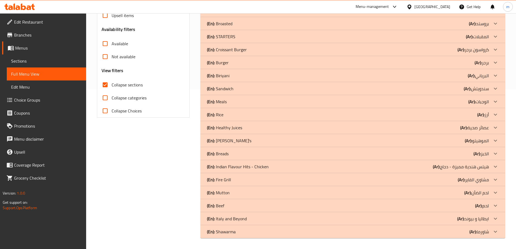
click at [155, 161] on div "Filter Branches Branches Popular filters Free items Branch specific items Has c…" at bounding box center [146, 76] width 104 height 332
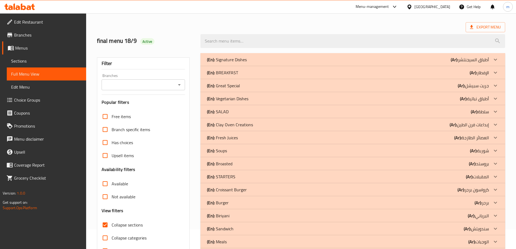
click at [344, 128] on div "(En): Clay Oven Creations (Ar): إبداعات فرن الطين" at bounding box center [348, 124] width 282 height 7
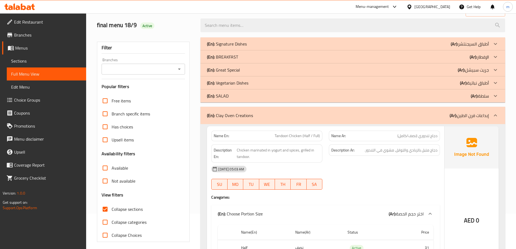
scroll to position [0, 0]
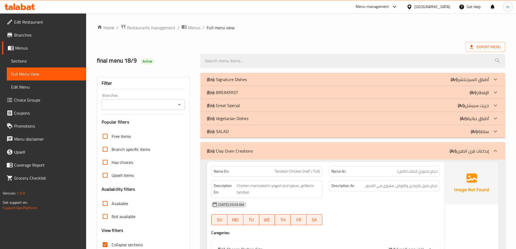
click at [480, 46] on span "Export Menu" at bounding box center [485, 47] width 31 height 7
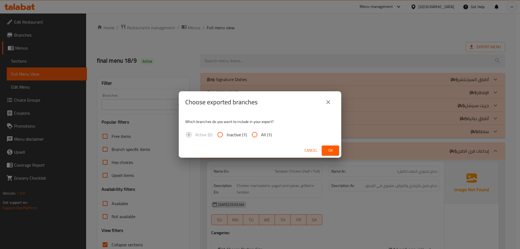
click at [261, 131] on input "All (1)" at bounding box center [254, 134] width 13 height 13
radio input "true"
click at [325, 150] on button "Ok" at bounding box center [330, 151] width 17 height 10
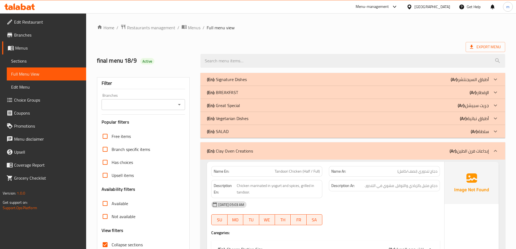
click at [487, 51] on span "Export Menu" at bounding box center [486, 47] width 40 height 10
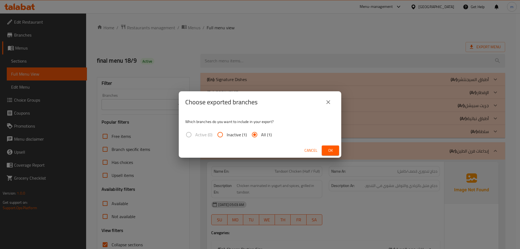
drag, startPoint x: 330, startPoint y: 104, endPoint x: 282, endPoint y: 79, distance: 54.7
click at [330, 104] on icon "close" at bounding box center [328, 102] width 7 height 7
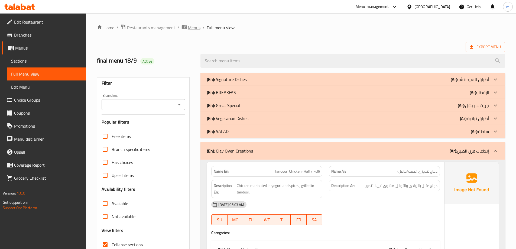
click at [195, 31] on span "Menus" at bounding box center [194, 27] width 12 height 7
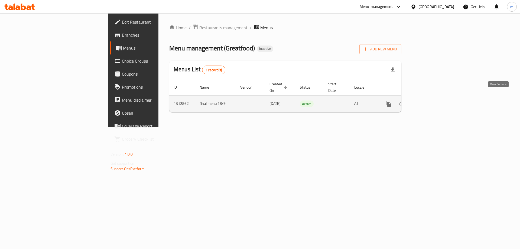
click at [431, 101] on icon "enhanced table" at bounding box center [428, 104] width 7 height 7
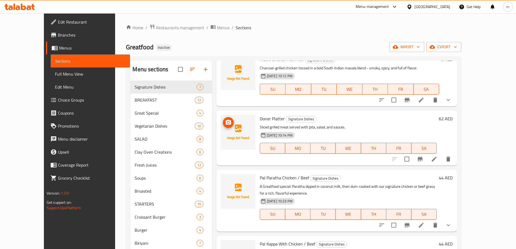
scroll to position [88, 0]
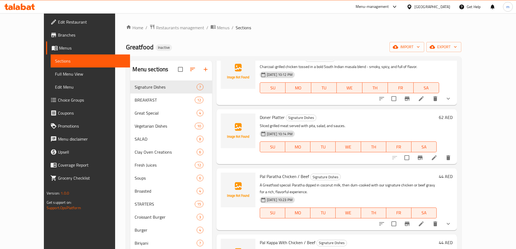
click at [55, 71] on span "Full Menu View" at bounding box center [90, 74] width 71 height 7
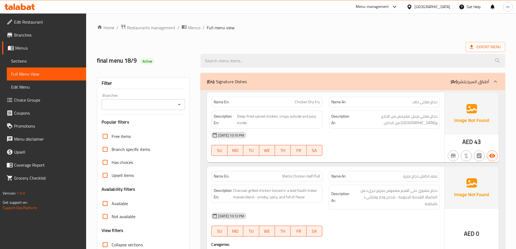
click at [34, 76] on span "Full Menu View" at bounding box center [46, 74] width 71 height 7
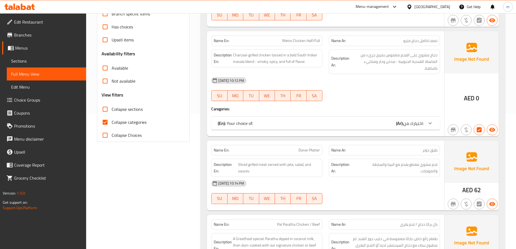
click at [119, 109] on span "Collapse sections" at bounding box center [127, 109] width 31 height 7
click at [112, 109] on input "Collapse sections" at bounding box center [105, 109] width 13 height 13
checkbox input "true"
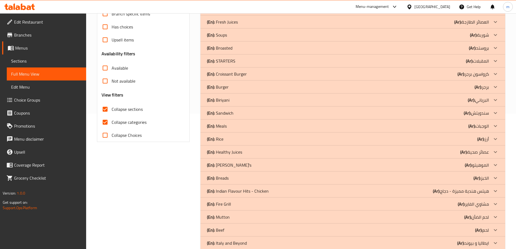
click at [105, 120] on input "Collapse categories" at bounding box center [105, 122] width 13 height 13
checkbox input "false"
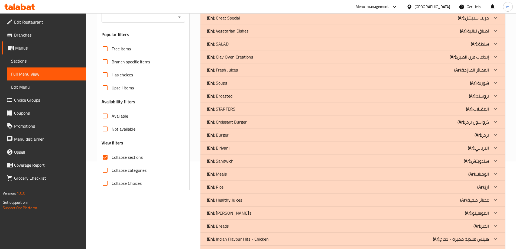
scroll to position [51, 0]
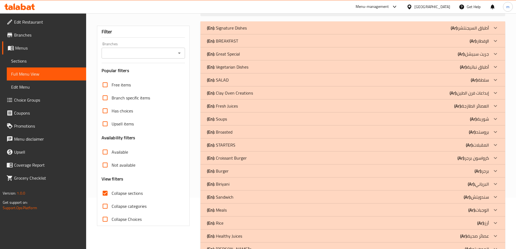
click at [467, 92] on p "(Ar): إبداعات فرن الطين" at bounding box center [469, 93] width 39 height 7
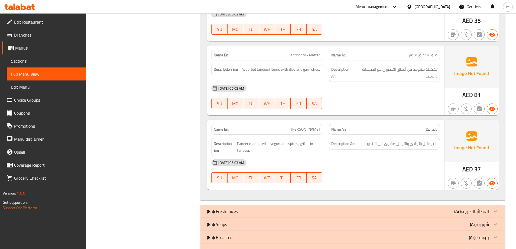
scroll to position [512, 0]
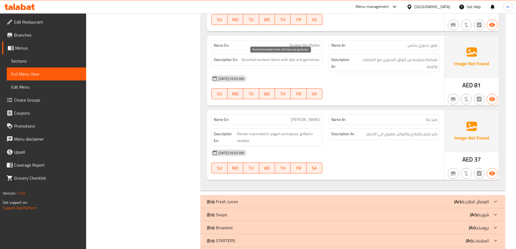
click at [311, 59] on span "Assorted tandoori items with dips and garnishes." at bounding box center [281, 59] width 78 height 7
copy span "garnishes"
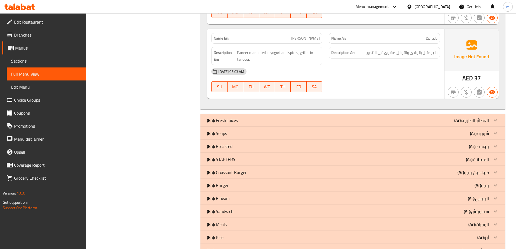
scroll to position [539, 0]
